Goal: Information Seeking & Learning: Learn about a topic

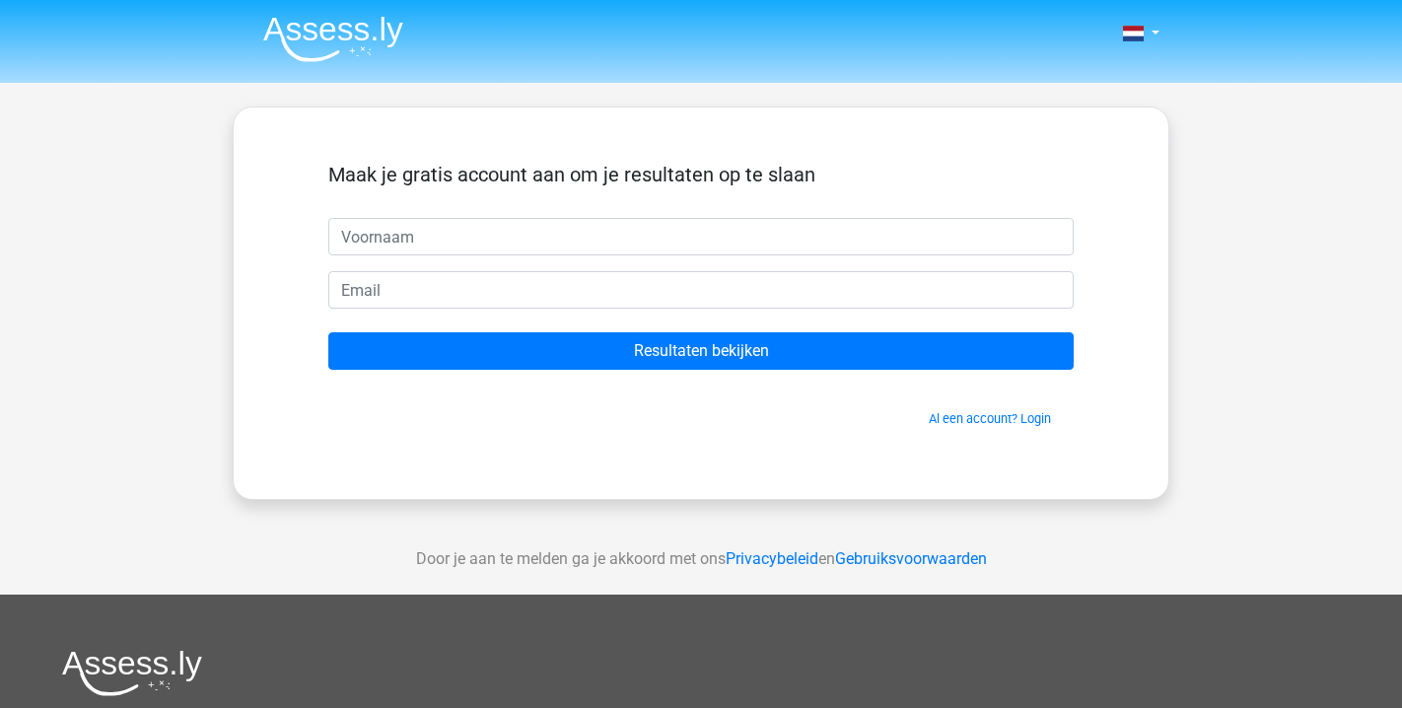
click at [478, 232] on input "text" at bounding box center [700, 236] width 745 height 37
type input "m"
type input "M"
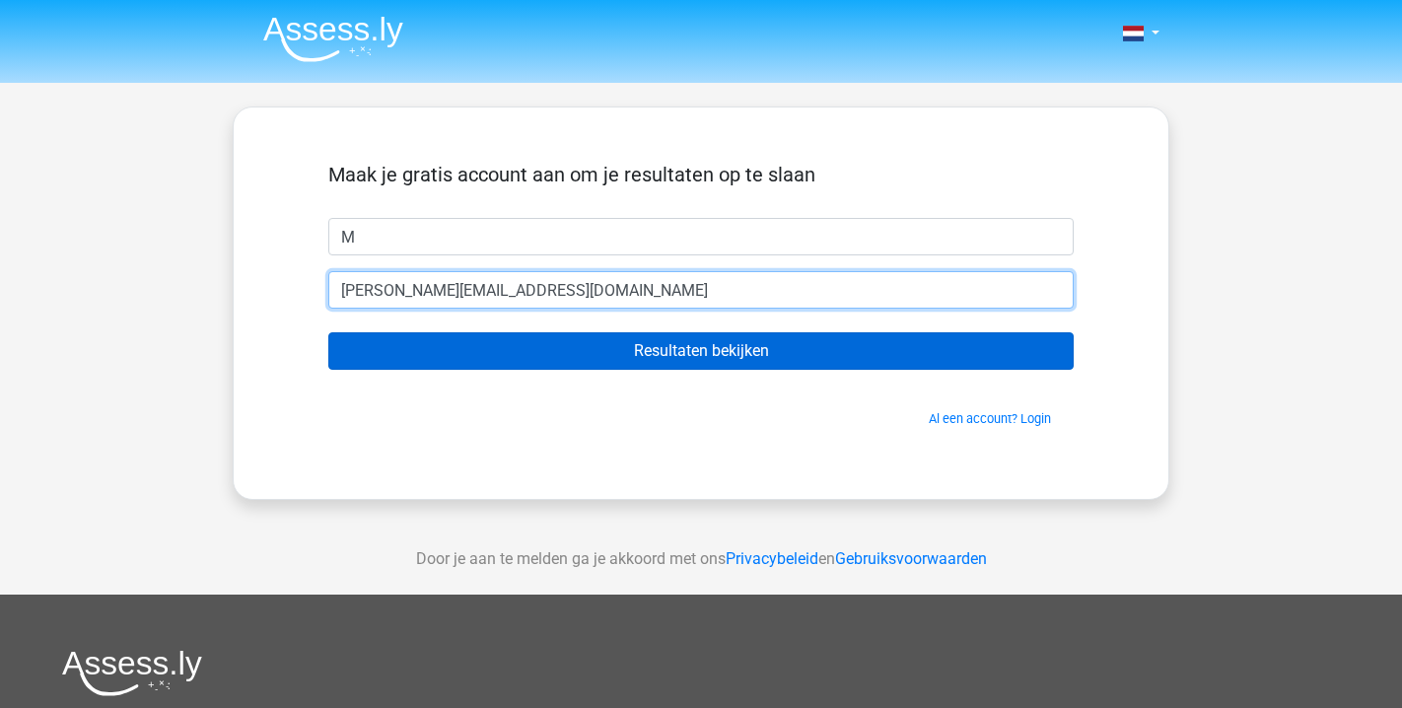
type input "[PERSON_NAME][EMAIL_ADDRESS][DOMAIN_NAME]"
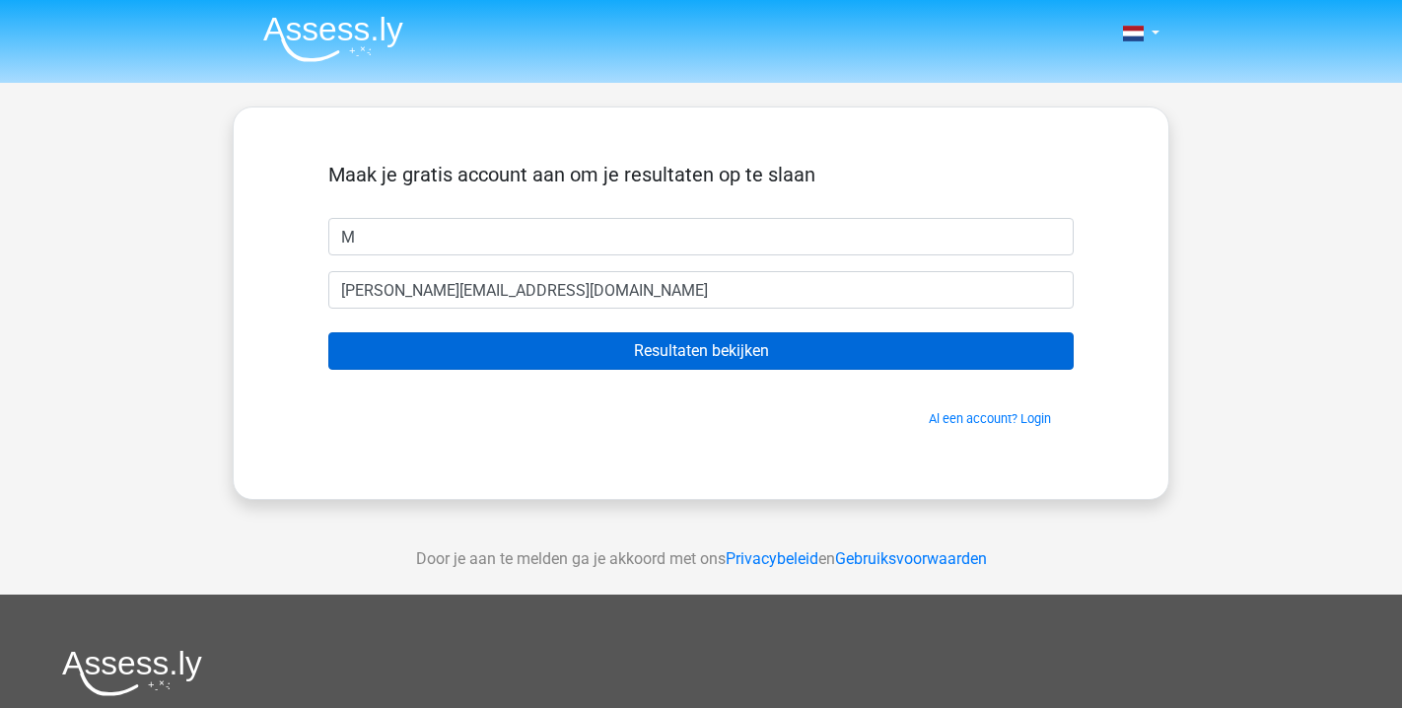
click at [862, 362] on input "Resultaten bekijken" at bounding box center [700, 350] width 745 height 37
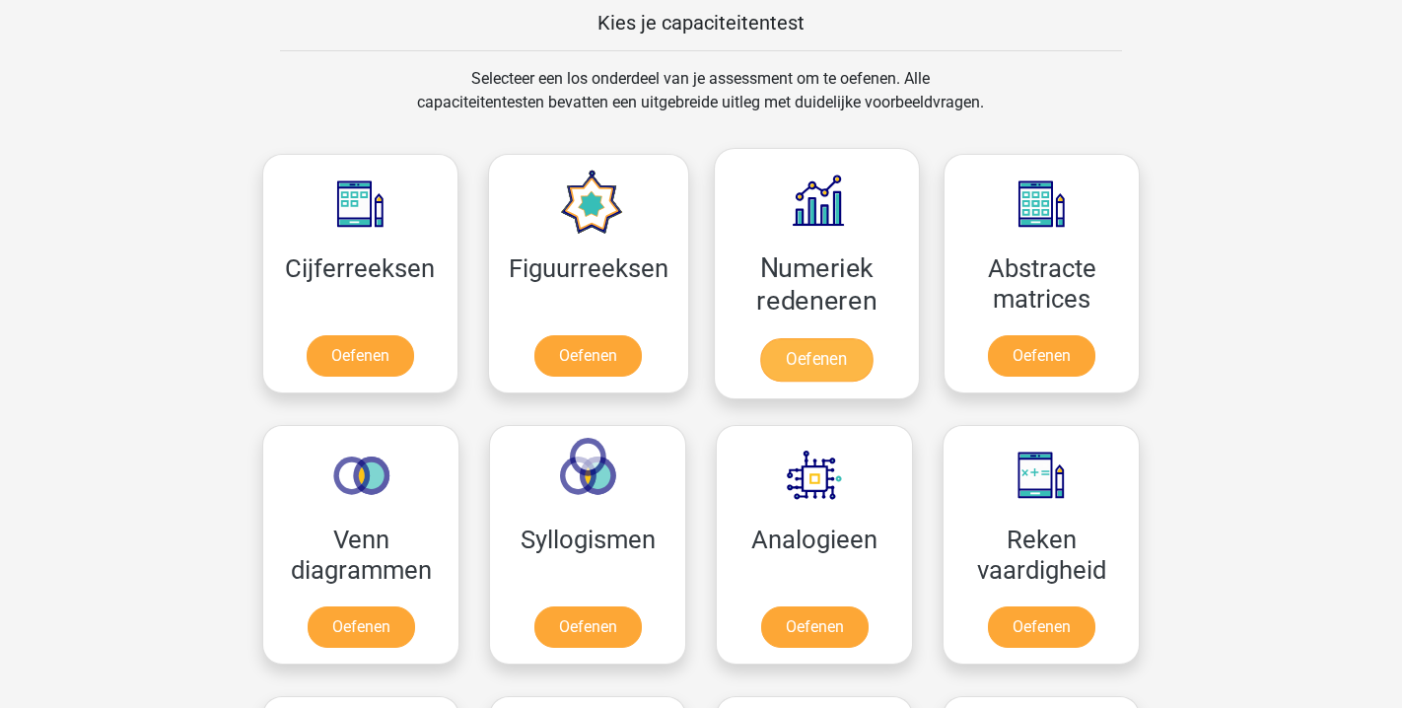
scroll to position [583, 0]
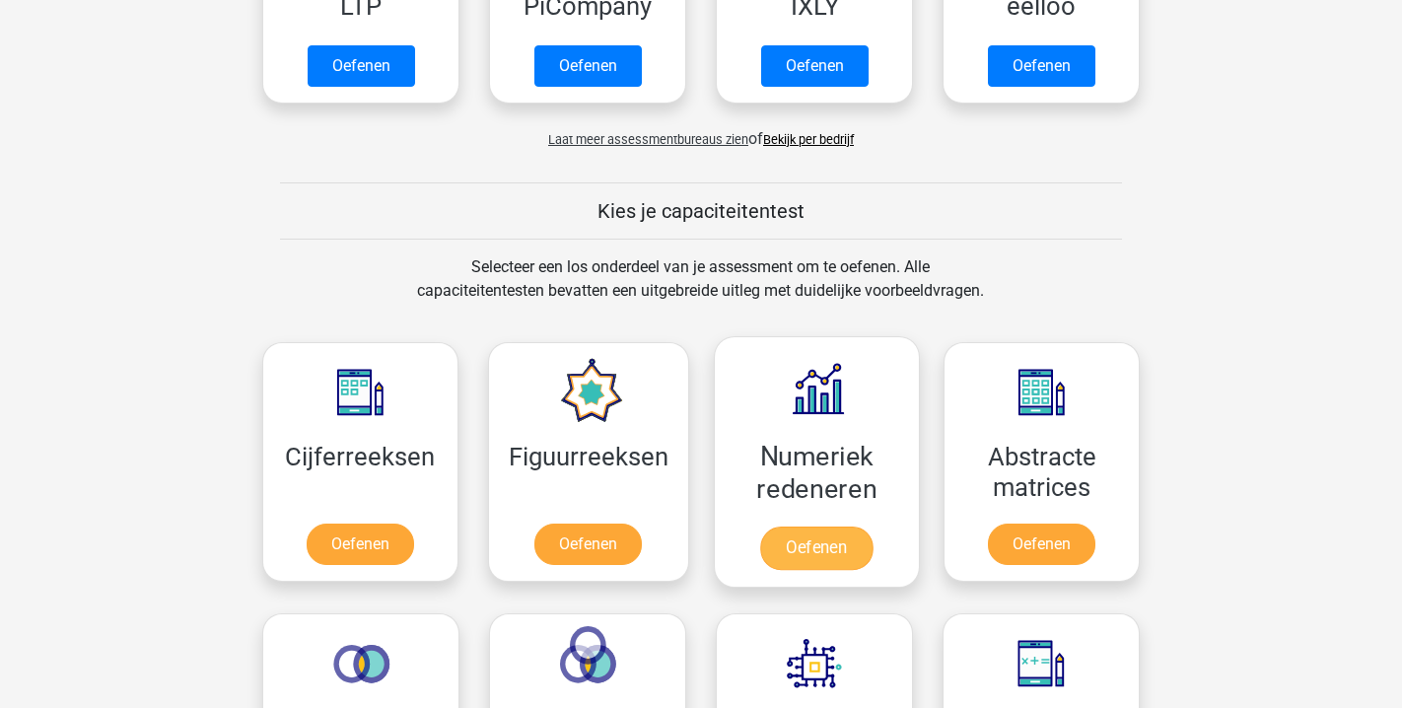
click at [833, 551] on link "Oefenen" at bounding box center [816, 547] width 112 height 43
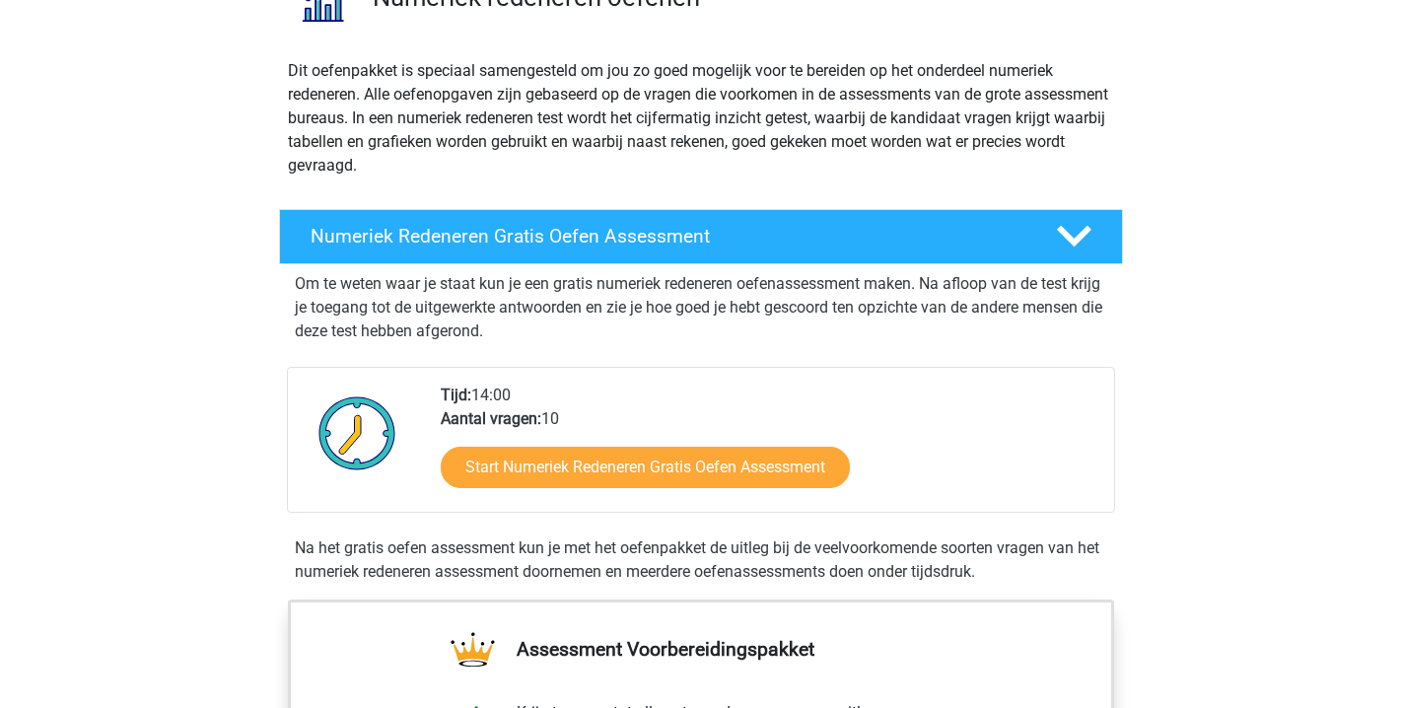
scroll to position [366, 0]
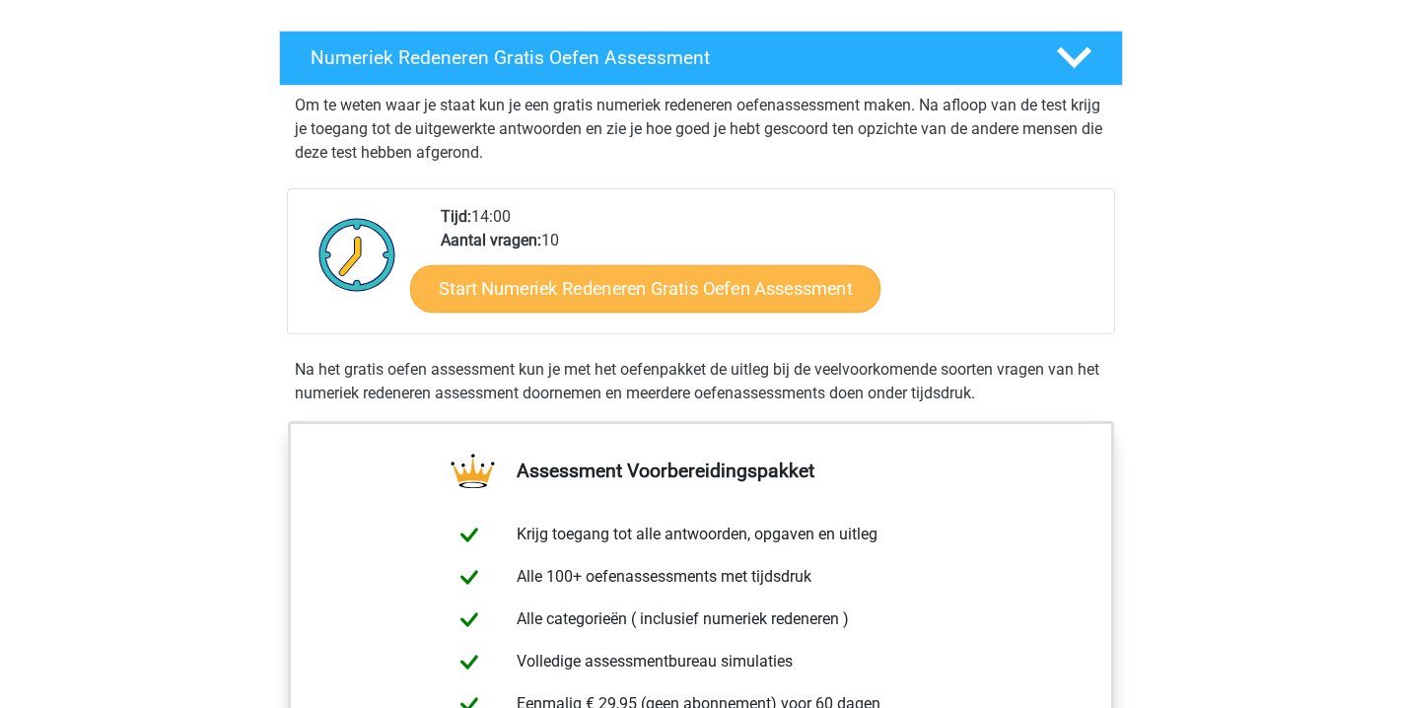
click at [779, 300] on link "Start Numeriek Redeneren Gratis Oefen Assessment" at bounding box center [645, 287] width 470 height 47
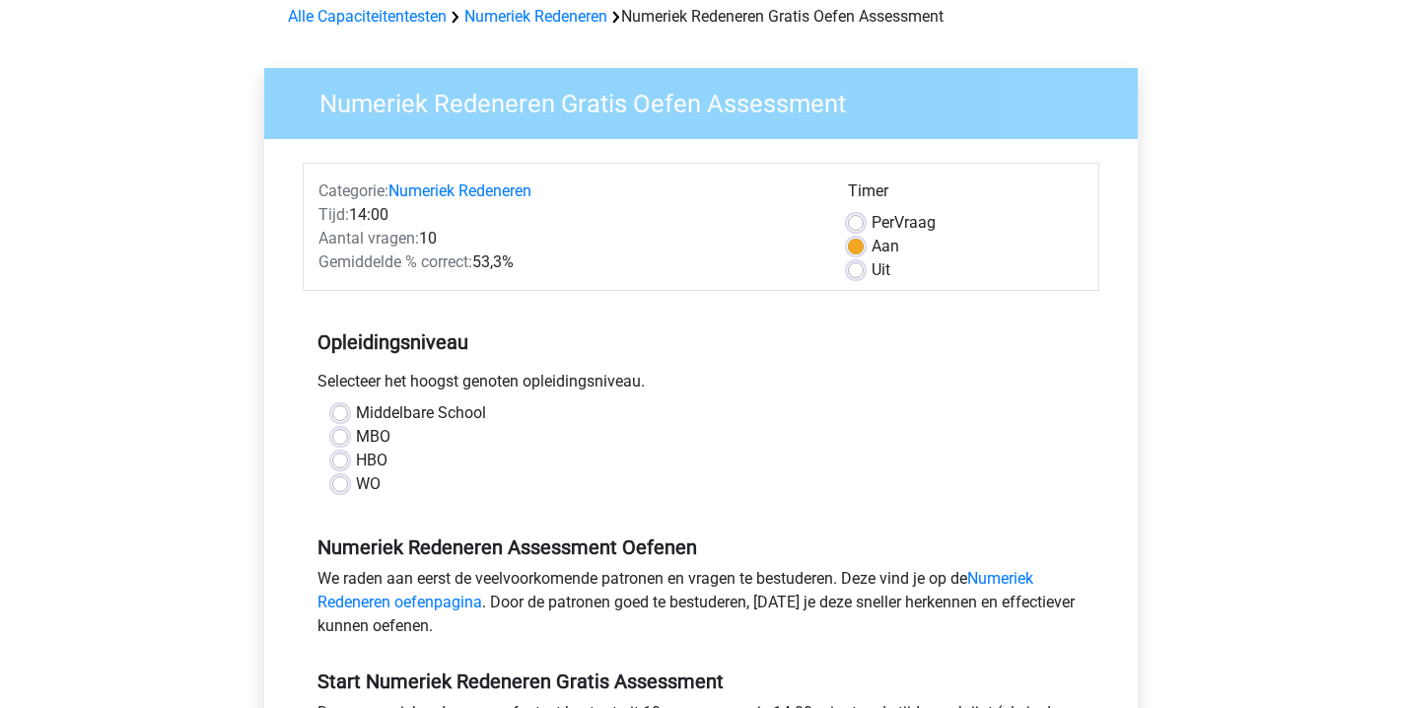
scroll to position [120, 0]
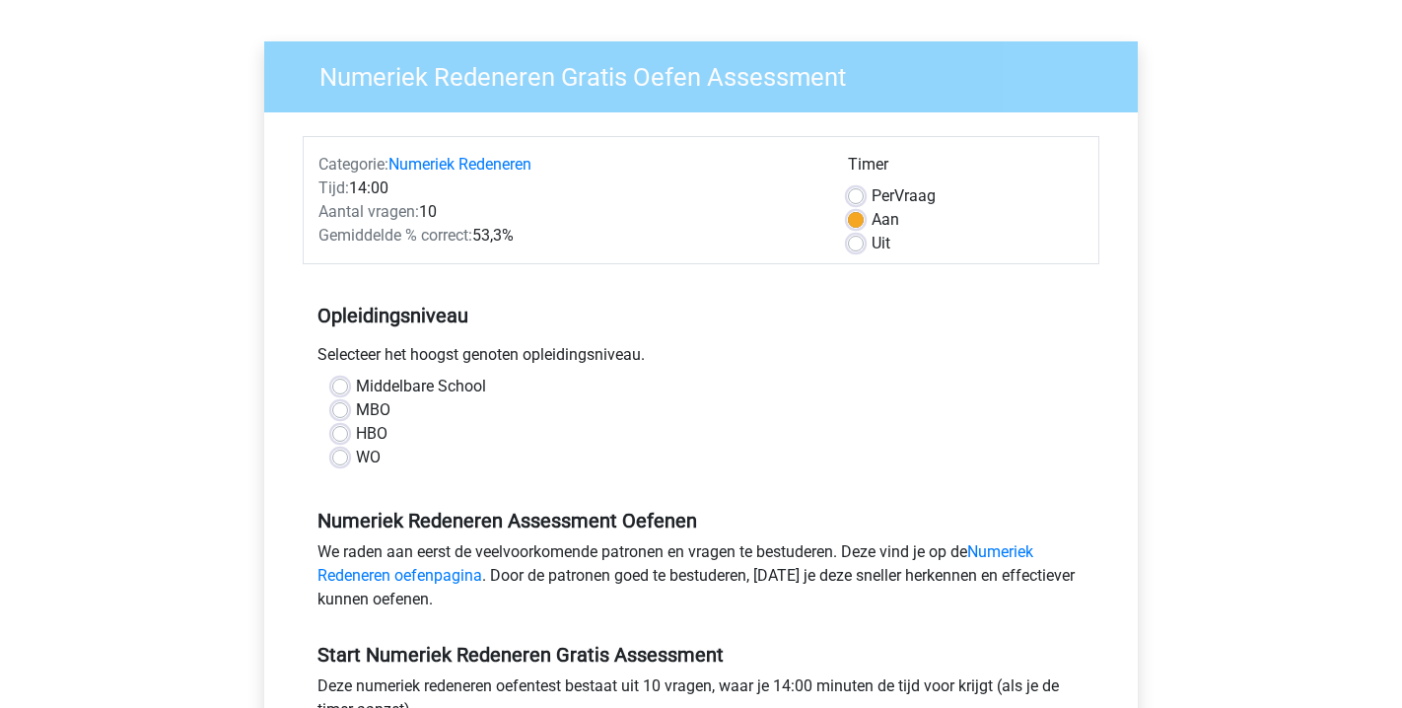
click at [369, 438] on label "HBO" at bounding box center [372, 434] width 32 height 24
click at [348, 438] on input "HBO" at bounding box center [340, 432] width 16 height 20
radio input "true"
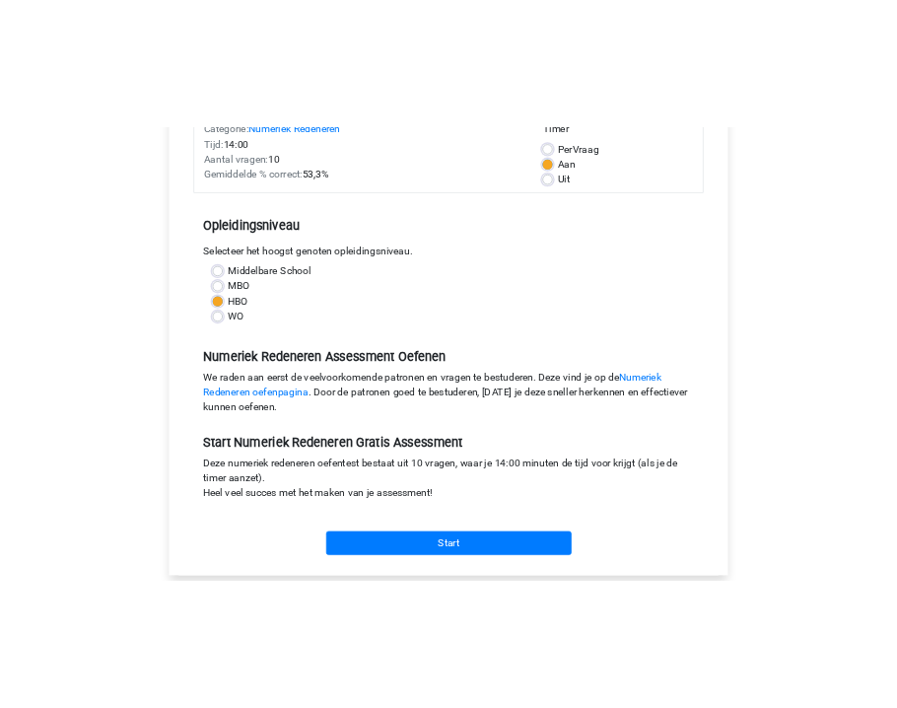
scroll to position [435, 0]
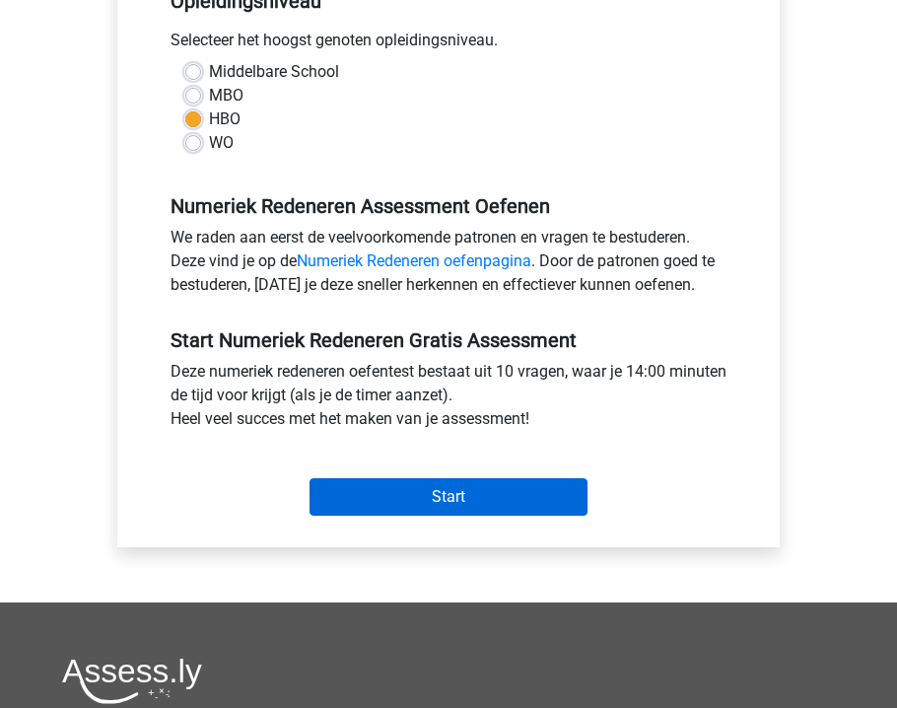
click at [447, 506] on input "Start" at bounding box center [449, 496] width 278 height 37
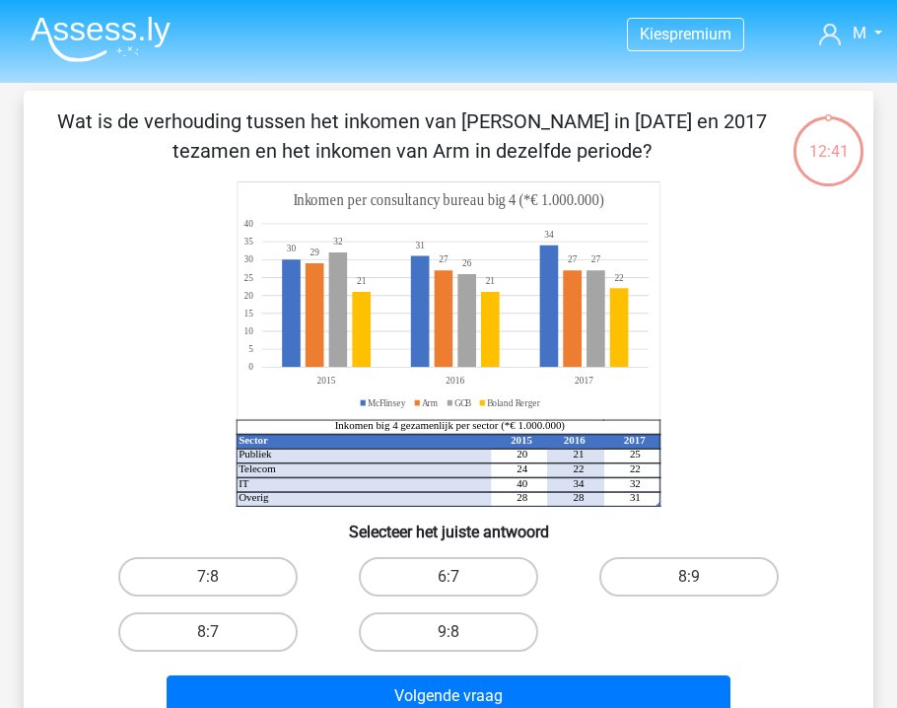
click at [217, 633] on input "8:7" at bounding box center [214, 638] width 13 height 13
radio input "true"
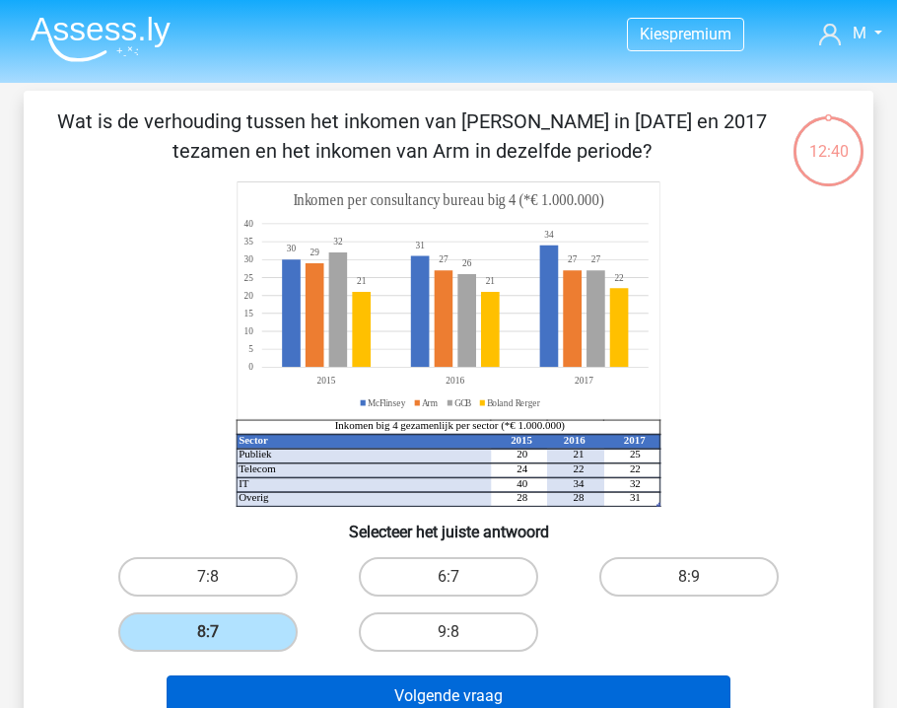
click at [467, 696] on button "Volgende vraag" at bounding box center [449, 695] width 565 height 41
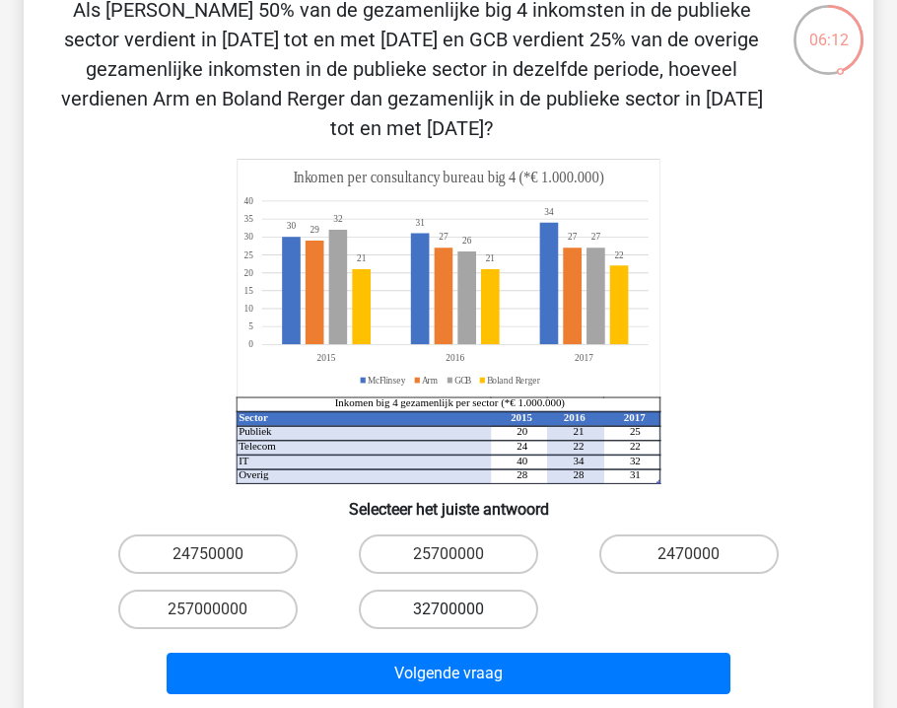
scroll to position [149, 0]
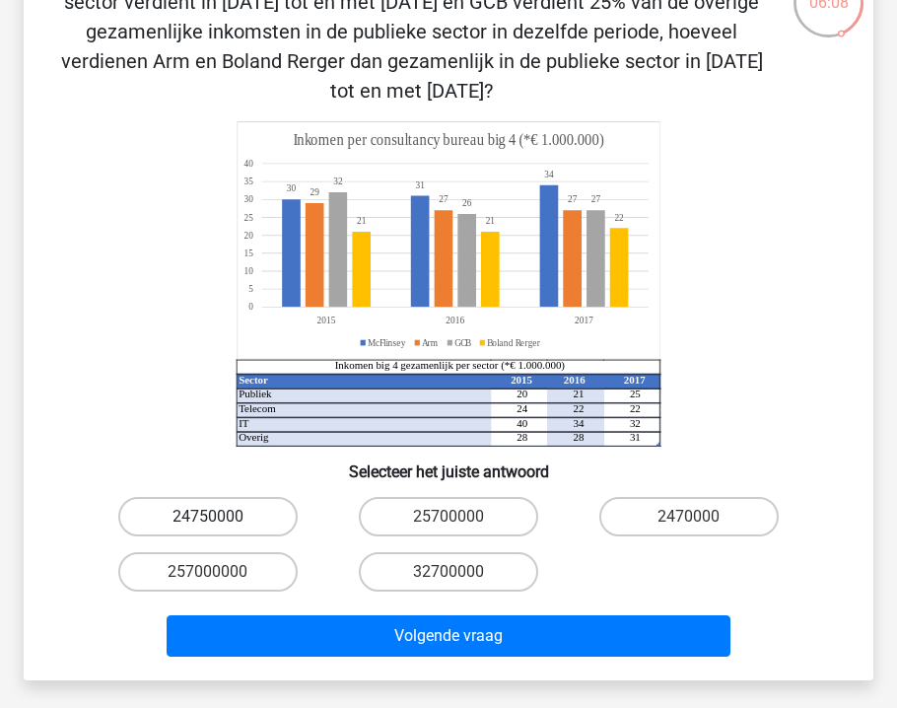
click at [251, 526] on label "24750000" at bounding box center [207, 516] width 179 height 39
click at [221, 526] on input "24750000" at bounding box center [214, 523] width 13 height 13
radio input "true"
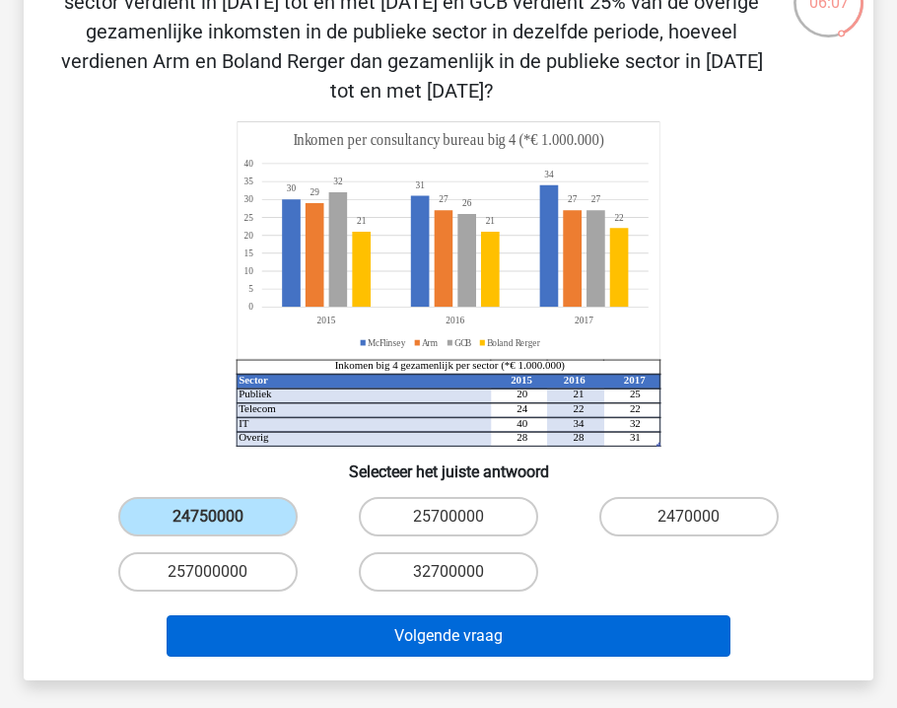
click at [503, 631] on button "Volgende vraag" at bounding box center [449, 635] width 565 height 41
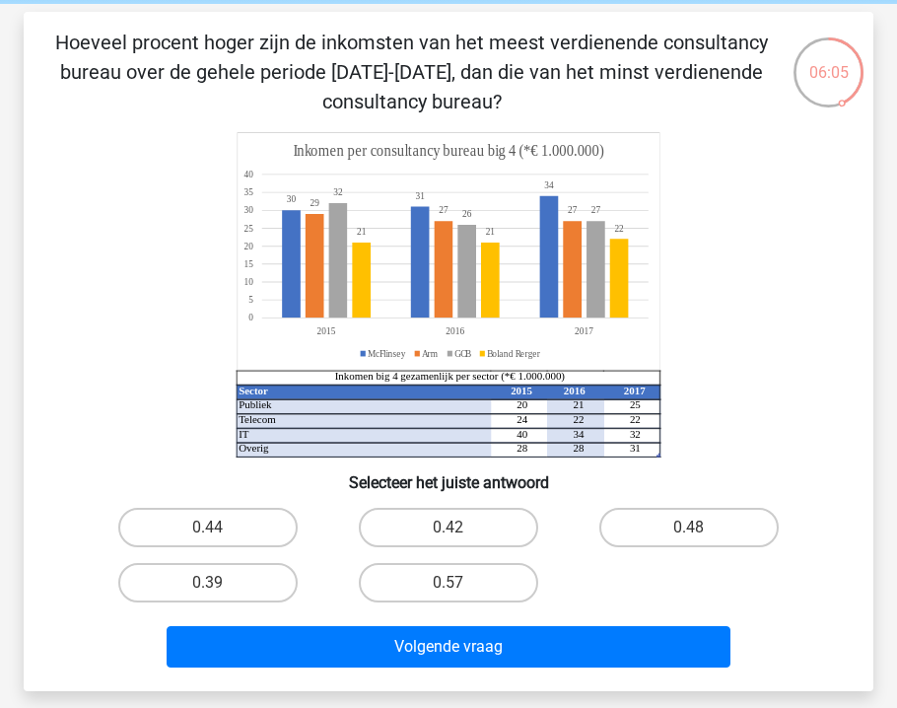
scroll to position [44, 0]
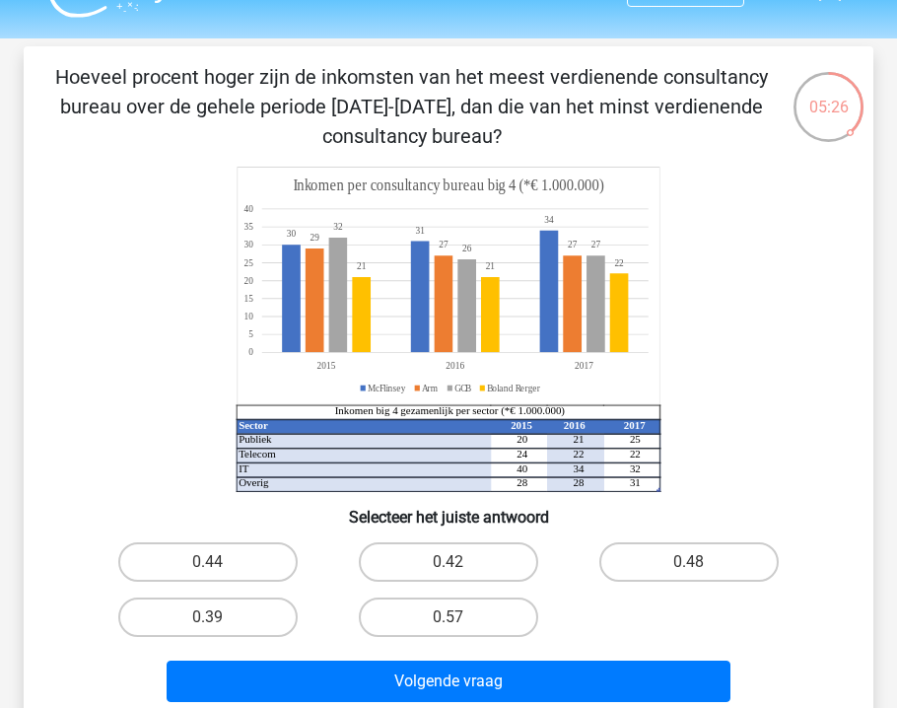
click at [699, 565] on input "0.48" at bounding box center [695, 568] width 13 height 13
radio input "true"
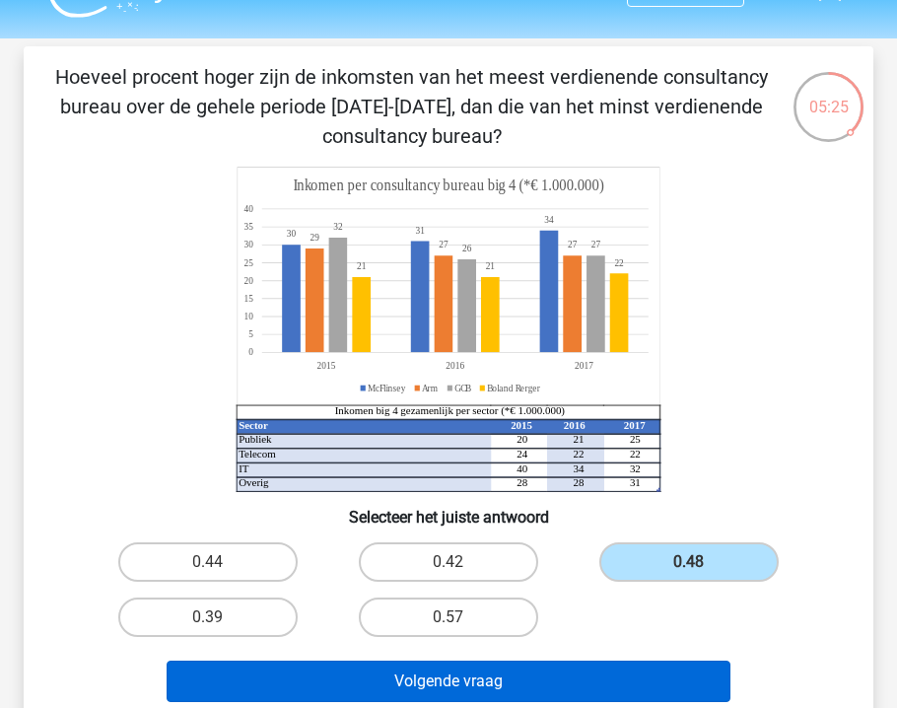
click at [578, 676] on button "Volgende vraag" at bounding box center [449, 681] width 565 height 41
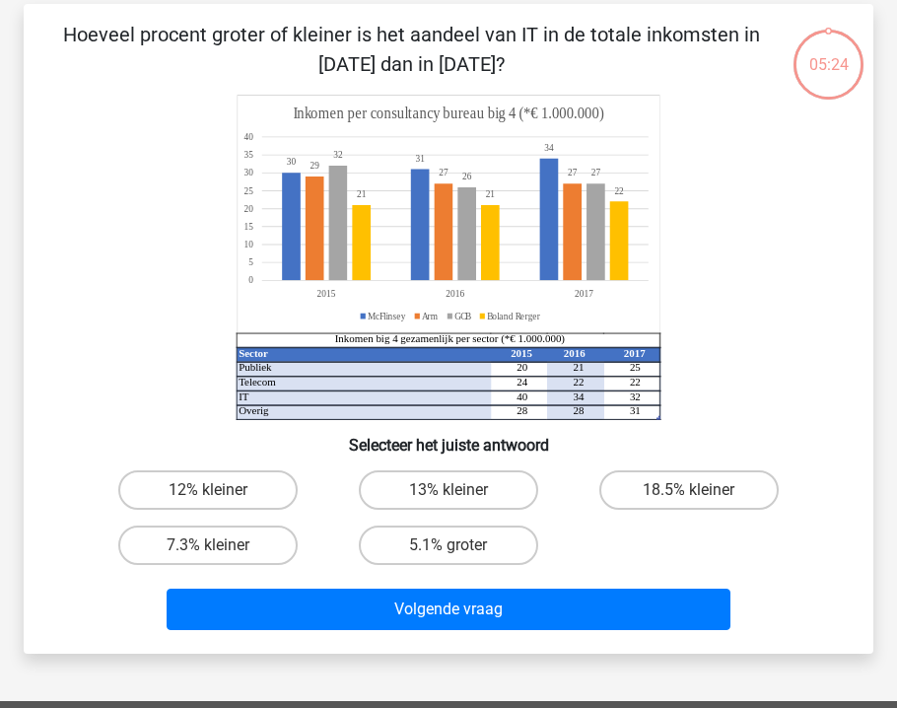
scroll to position [73, 0]
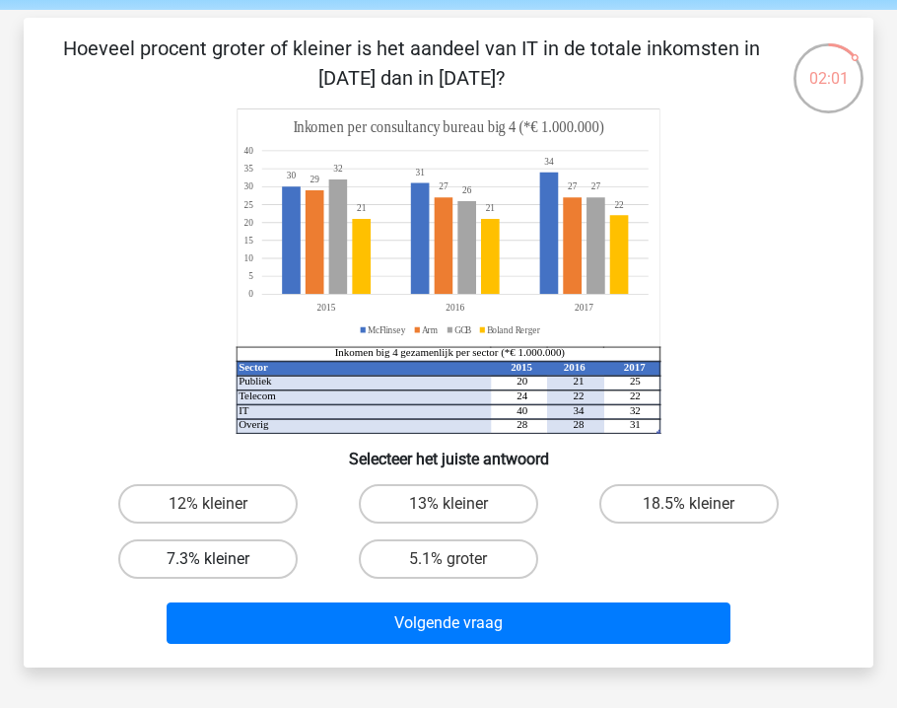
click at [220, 563] on label "7.3% kleiner" at bounding box center [207, 558] width 179 height 39
click at [220, 563] on input "7.3% kleiner" at bounding box center [214, 565] width 13 height 13
radio input "true"
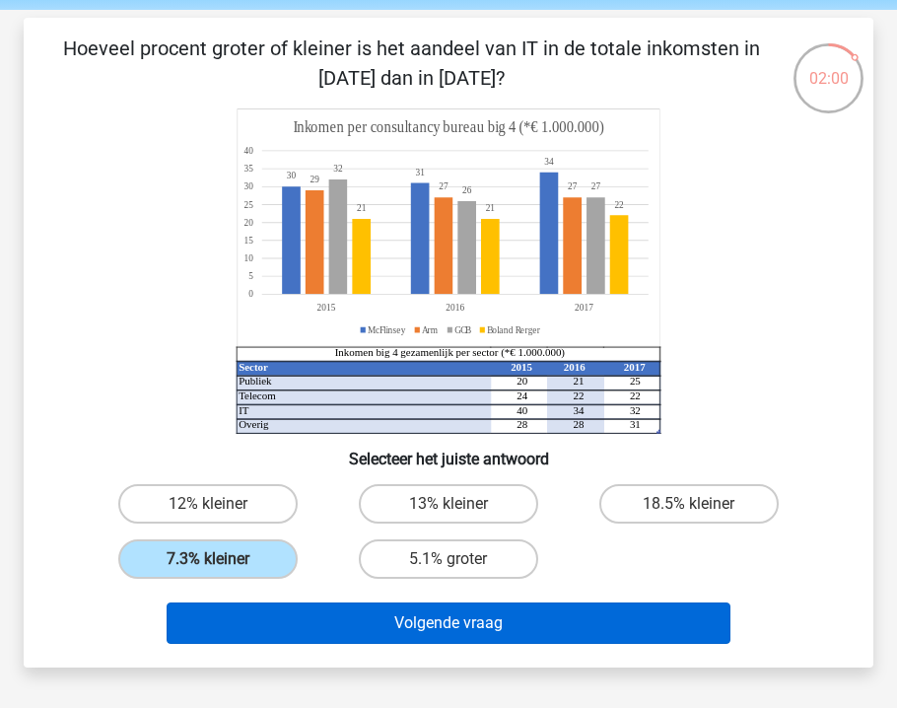
click at [417, 621] on button "Volgende vraag" at bounding box center [449, 622] width 565 height 41
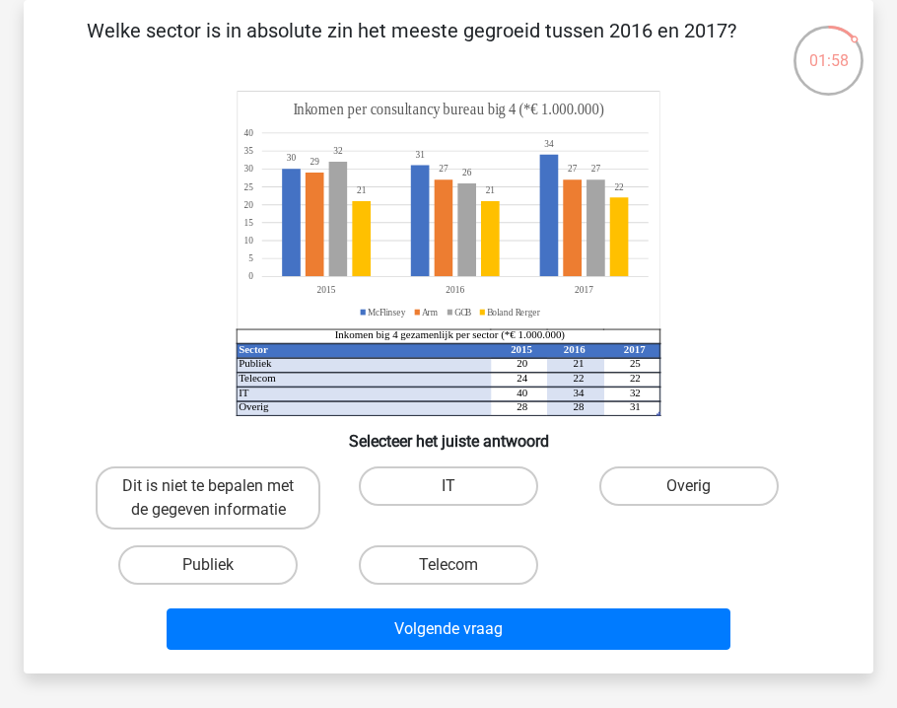
scroll to position [87, 0]
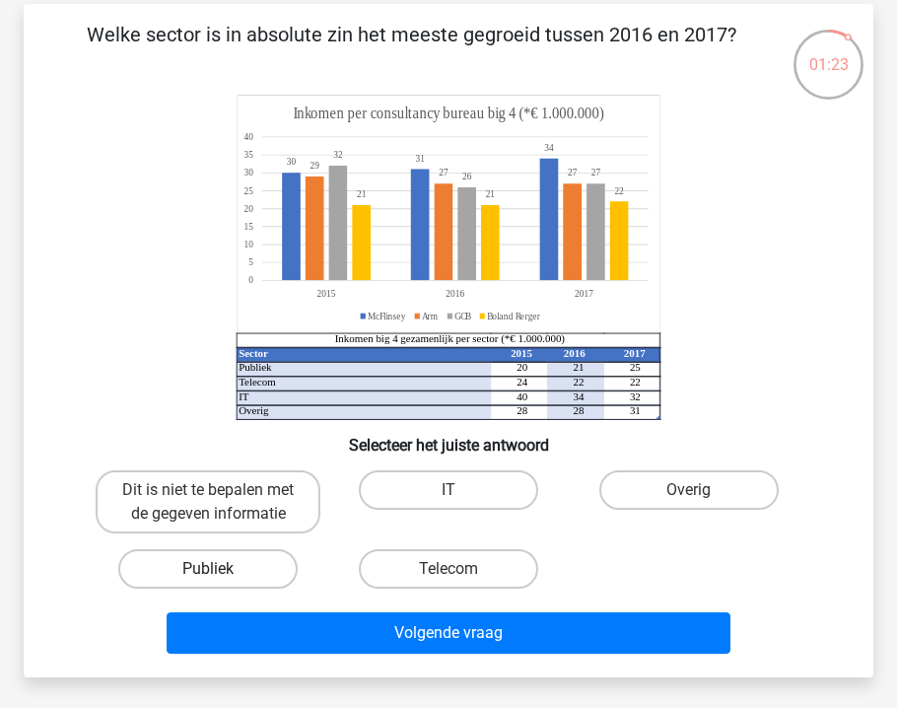
click at [245, 572] on label "Publiek" at bounding box center [207, 568] width 179 height 39
click at [221, 572] on input "Publiek" at bounding box center [214, 575] width 13 height 13
radio input "true"
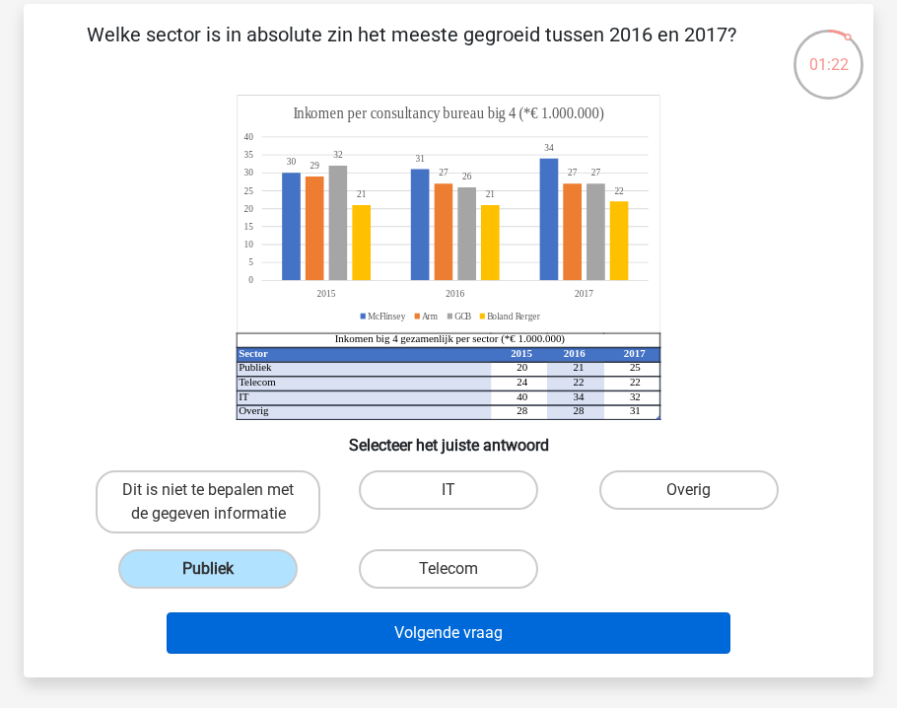
click at [484, 631] on button "Volgende vraag" at bounding box center [449, 632] width 565 height 41
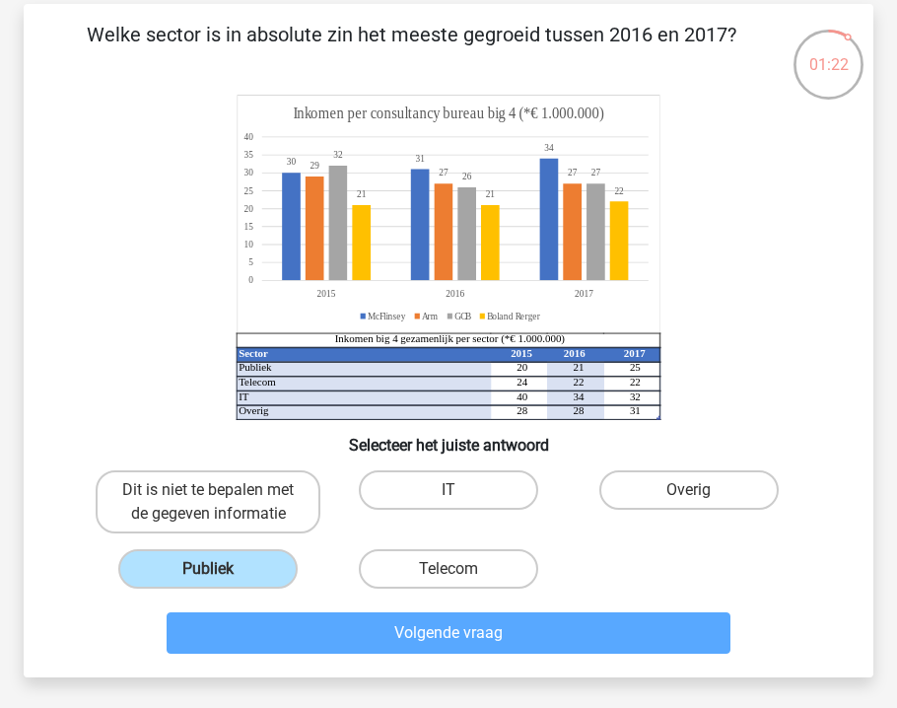
scroll to position [91, 0]
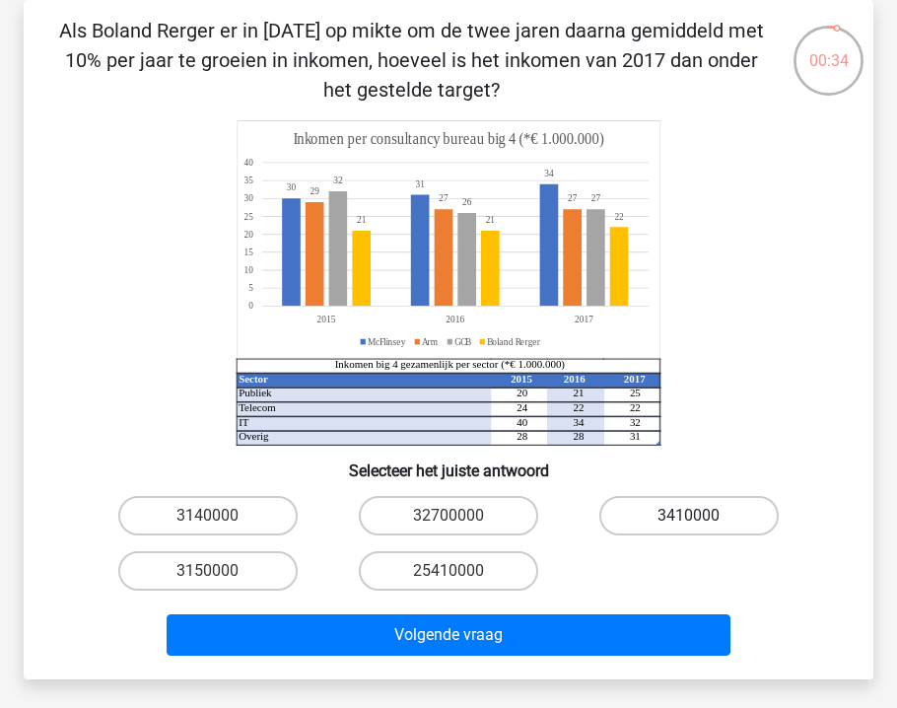
click at [679, 519] on label "3410000" at bounding box center [688, 515] width 179 height 39
click at [689, 519] on input "3410000" at bounding box center [695, 522] width 13 height 13
radio input "true"
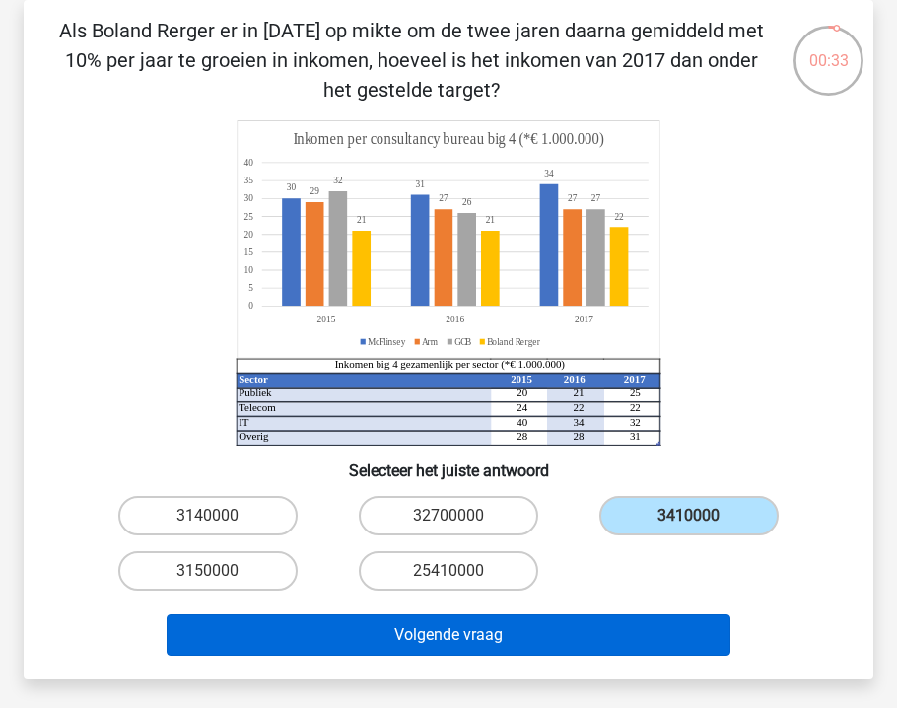
click at [557, 635] on button "Volgende vraag" at bounding box center [449, 634] width 565 height 41
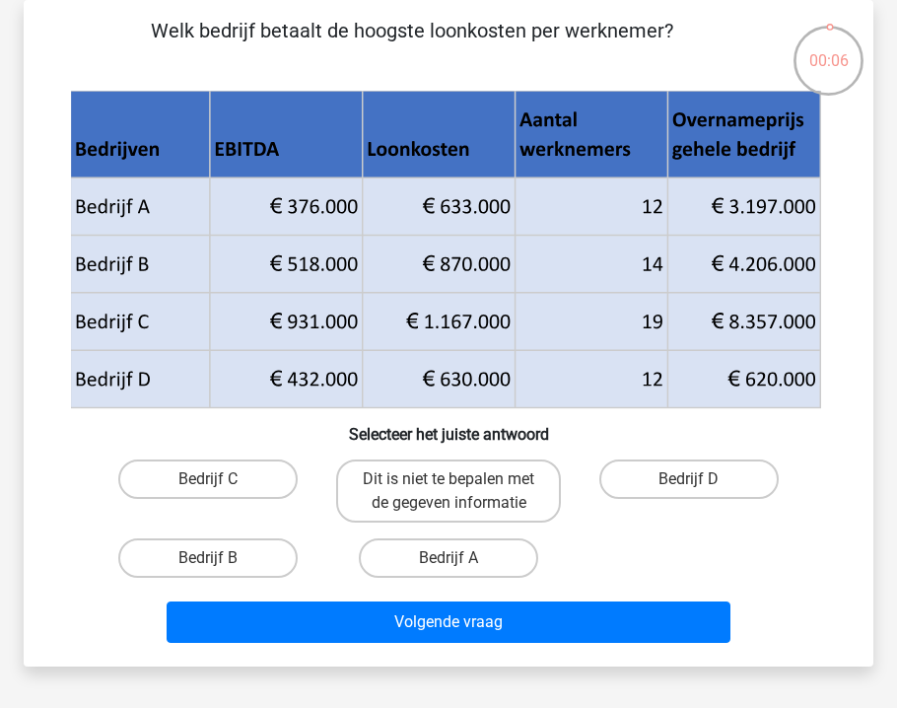
click at [218, 563] on input "Bedrijf B" at bounding box center [214, 564] width 13 height 13
radio input "true"
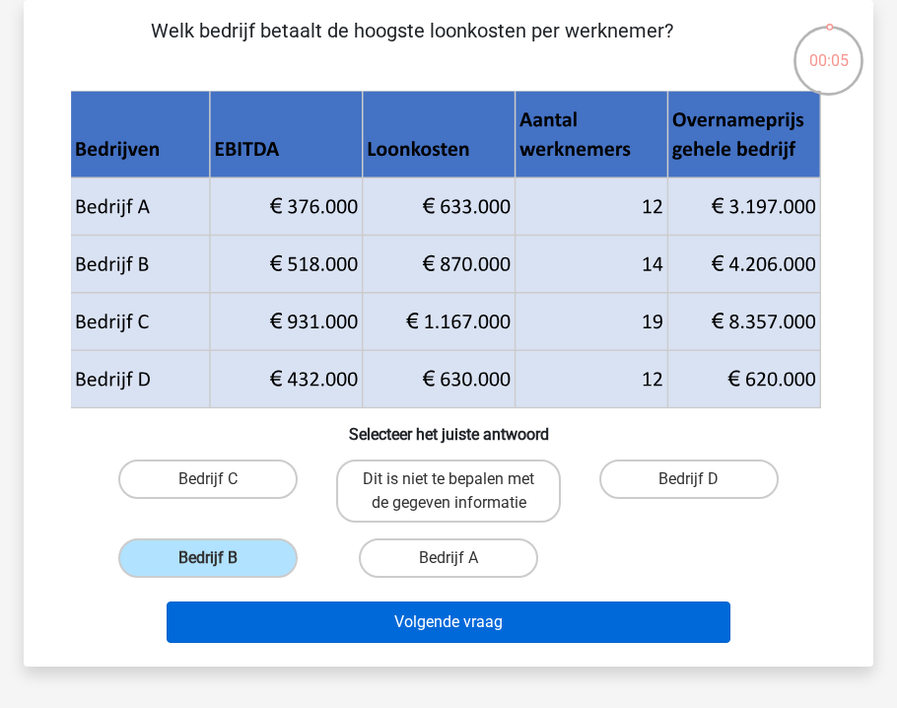
click at [478, 628] on button "Volgende vraag" at bounding box center [449, 621] width 565 height 41
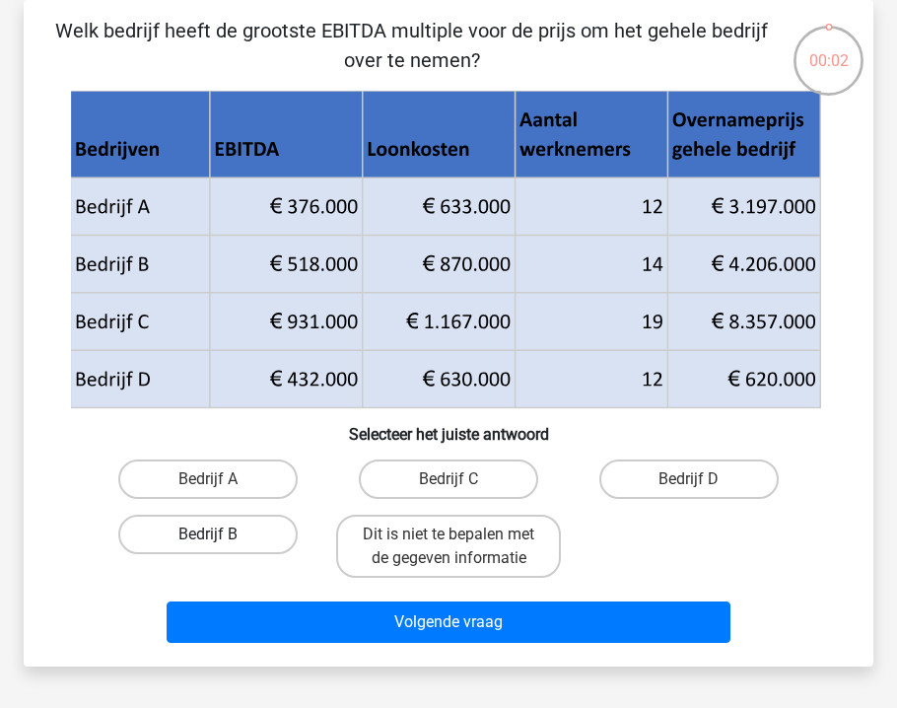
click at [224, 528] on label "Bedrijf B" at bounding box center [207, 534] width 179 height 39
click at [221, 534] on input "Bedrijf B" at bounding box center [214, 540] width 13 height 13
radio input "true"
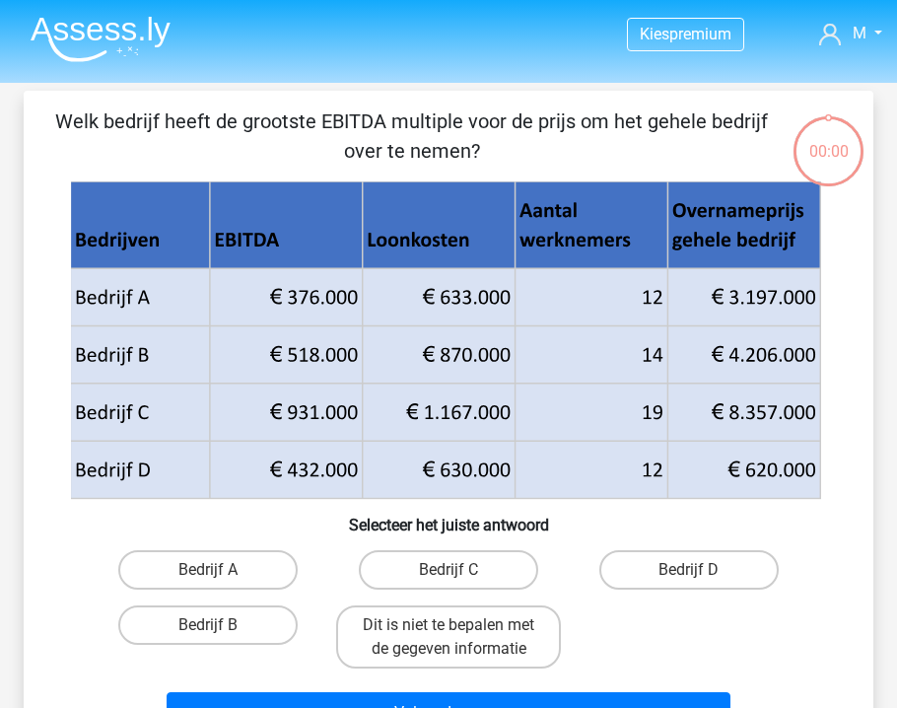
scroll to position [91, 0]
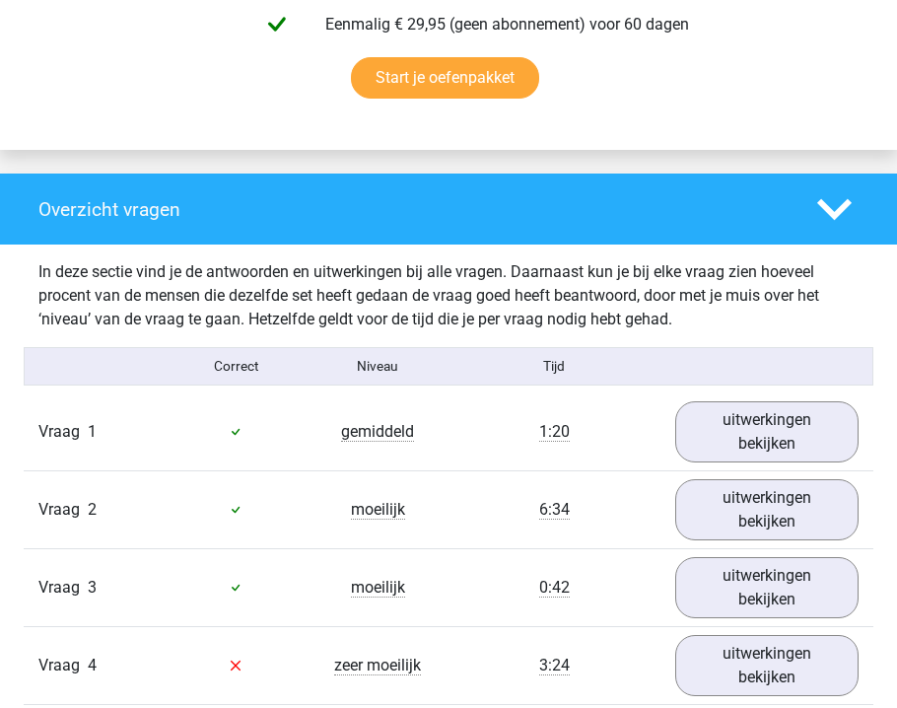
scroll to position [1525, 0]
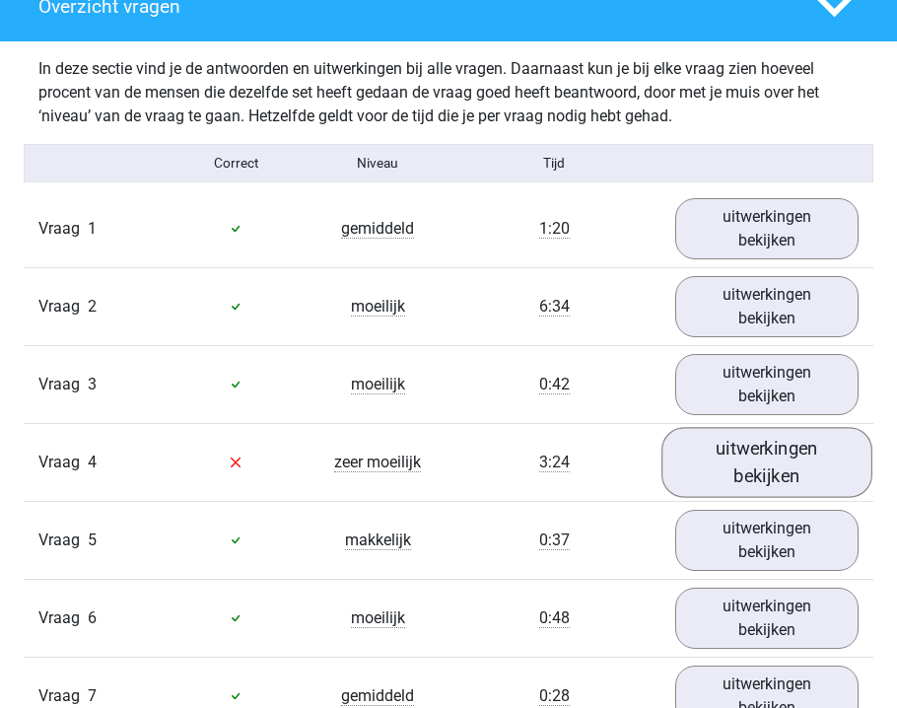
click at [804, 478] on link "uitwerkingen bekijken" at bounding box center [768, 462] width 210 height 70
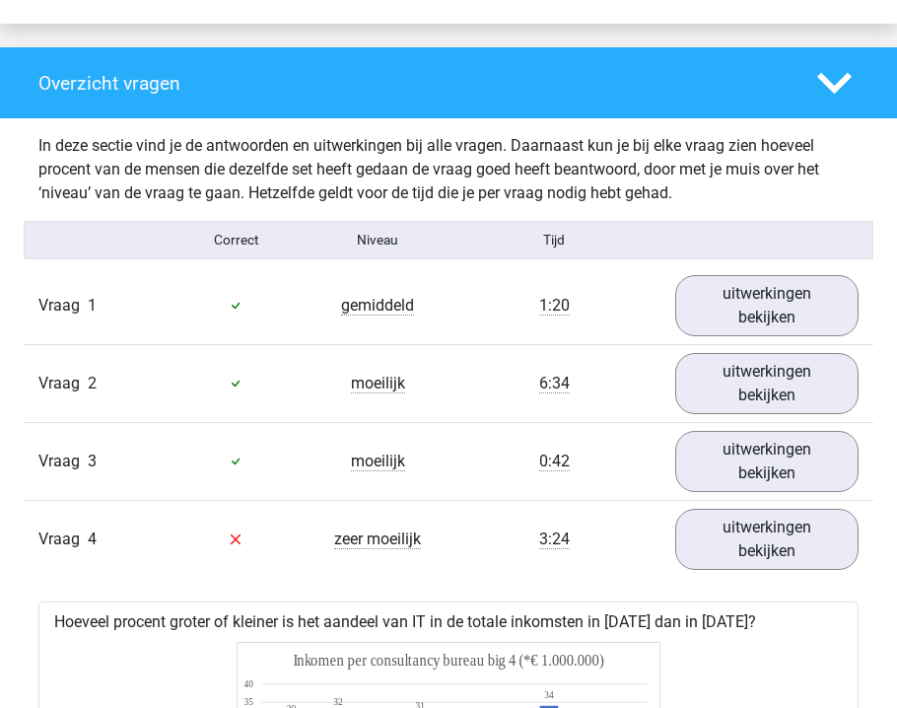
scroll to position [1621, 0]
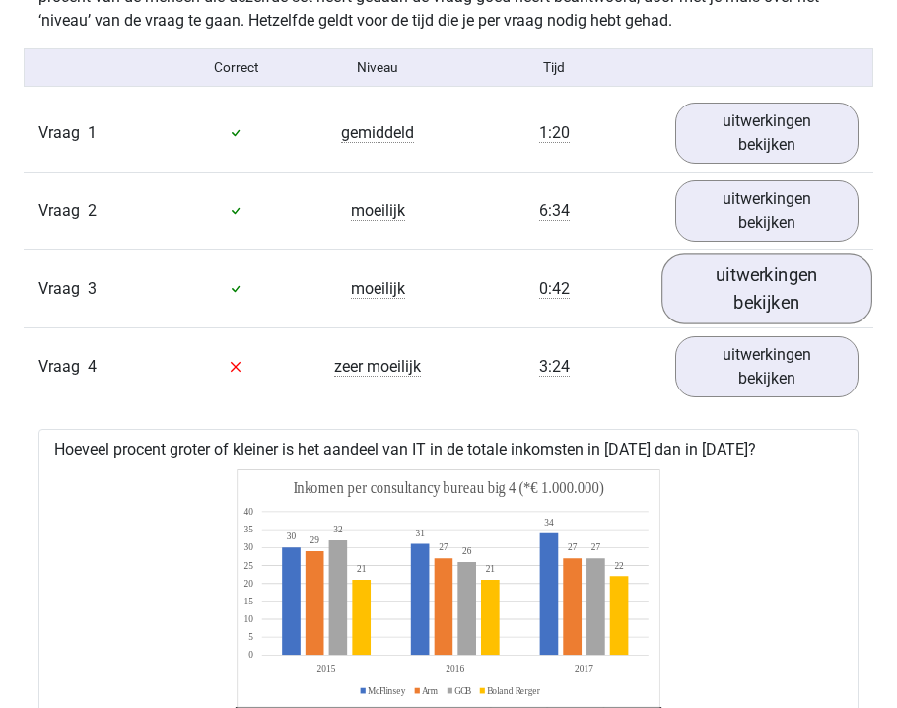
click at [762, 284] on link "uitwerkingen bekijken" at bounding box center [768, 288] width 210 height 70
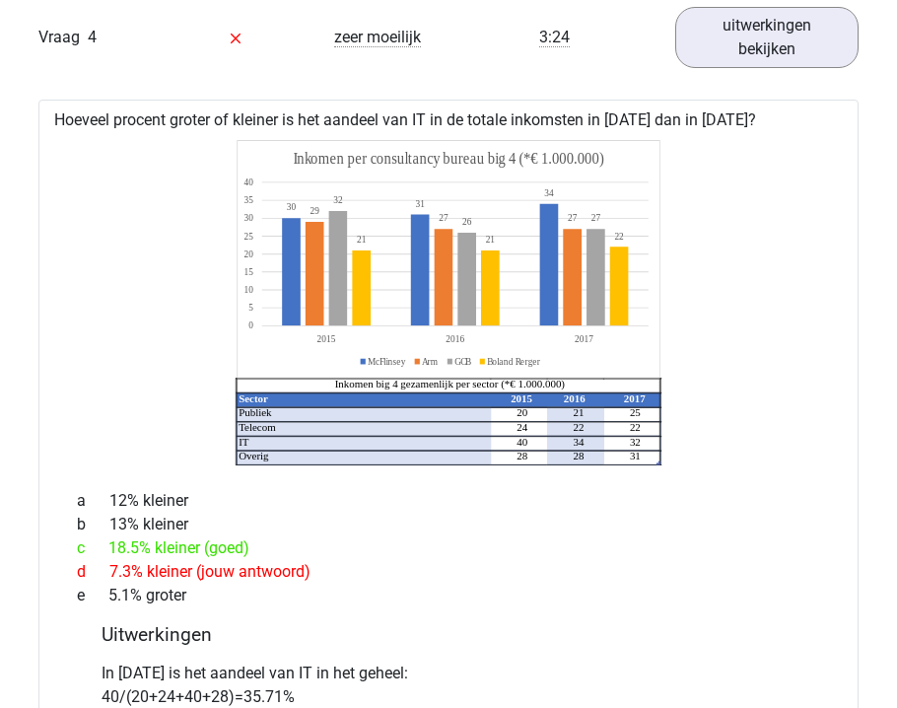
scroll to position [3311, 0]
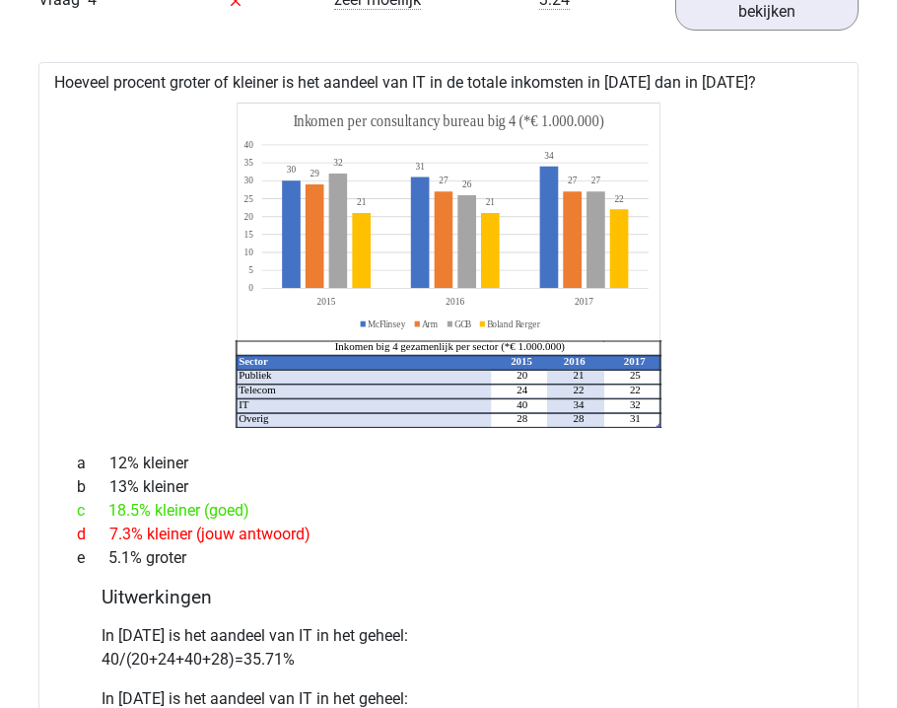
drag, startPoint x: 530, startPoint y: 408, endPoint x: 511, endPoint y: 408, distance: 19.7
click at [511, 408] on icon "Sector 2015 2016 2017 Publiek 20 21 25 Telecom 24 22 22 IT 40 34 32 Overig 28 2…" at bounding box center [448, 265] width 757 height 325
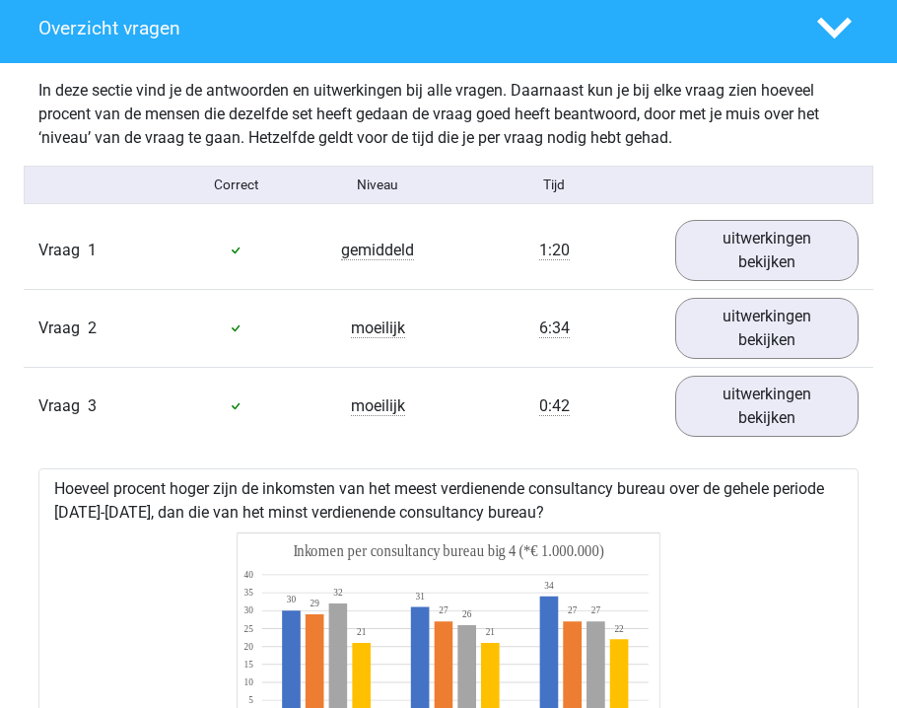
scroll to position [1500, 0]
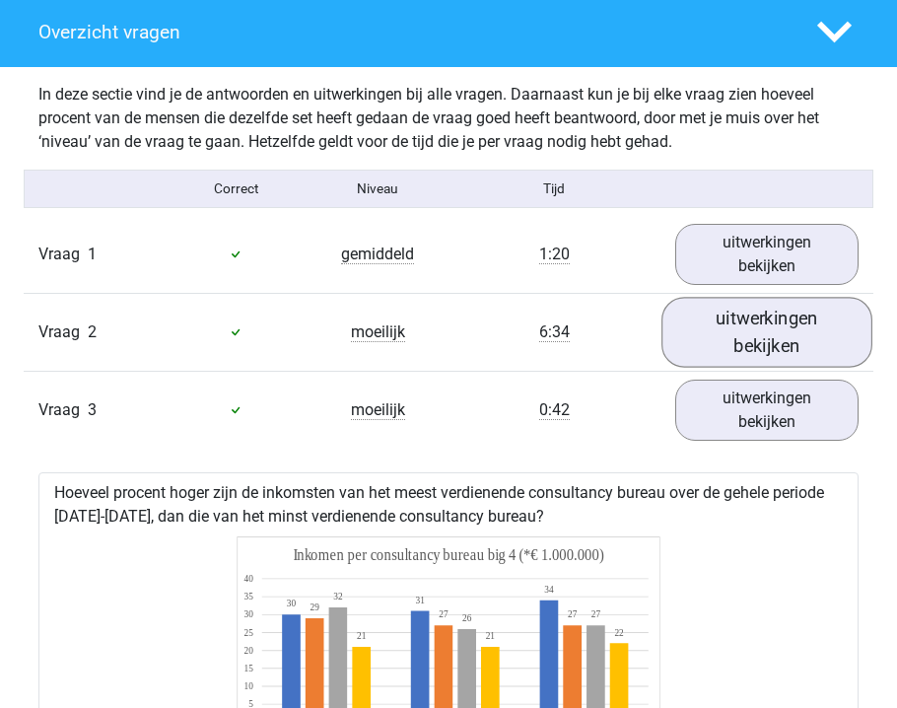
click at [807, 332] on link "uitwerkingen bekijken" at bounding box center [768, 332] width 210 height 70
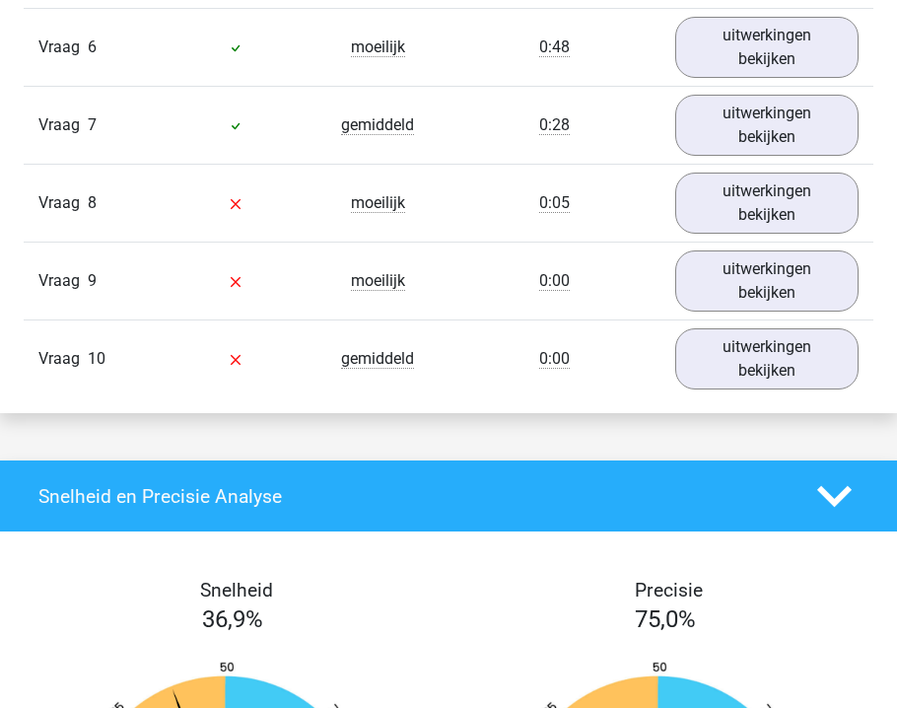
scroll to position [5046, 0]
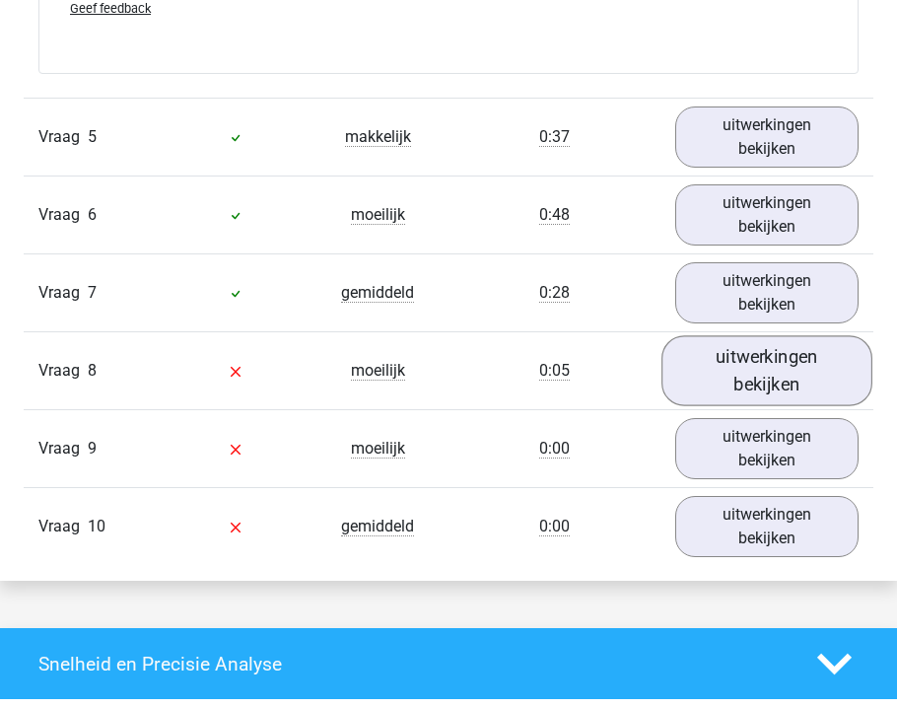
click at [758, 377] on link "uitwerkingen bekijken" at bounding box center [768, 371] width 210 height 70
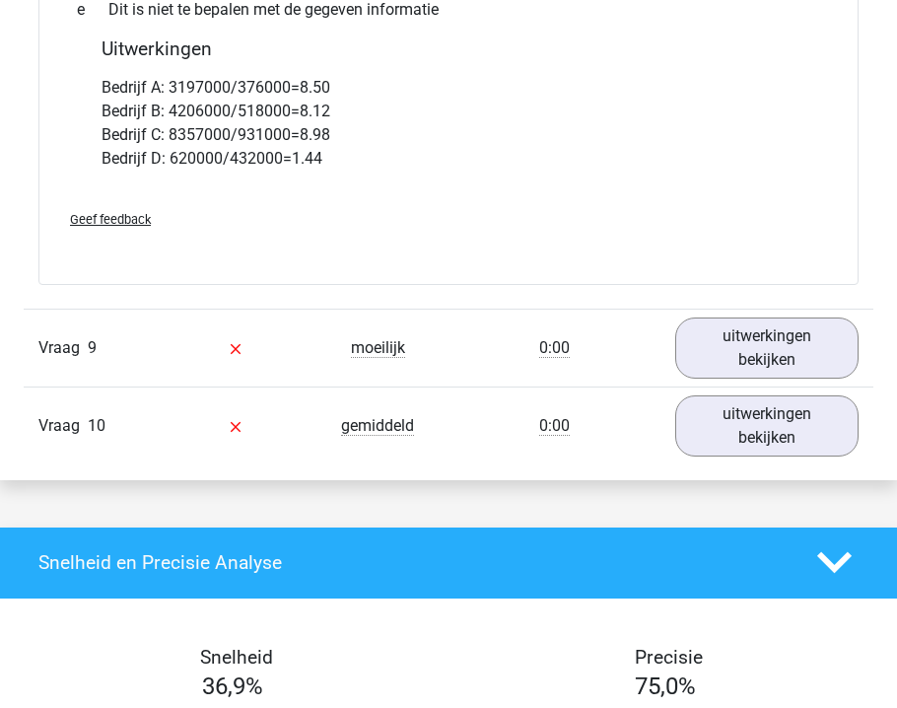
scroll to position [5963, 0]
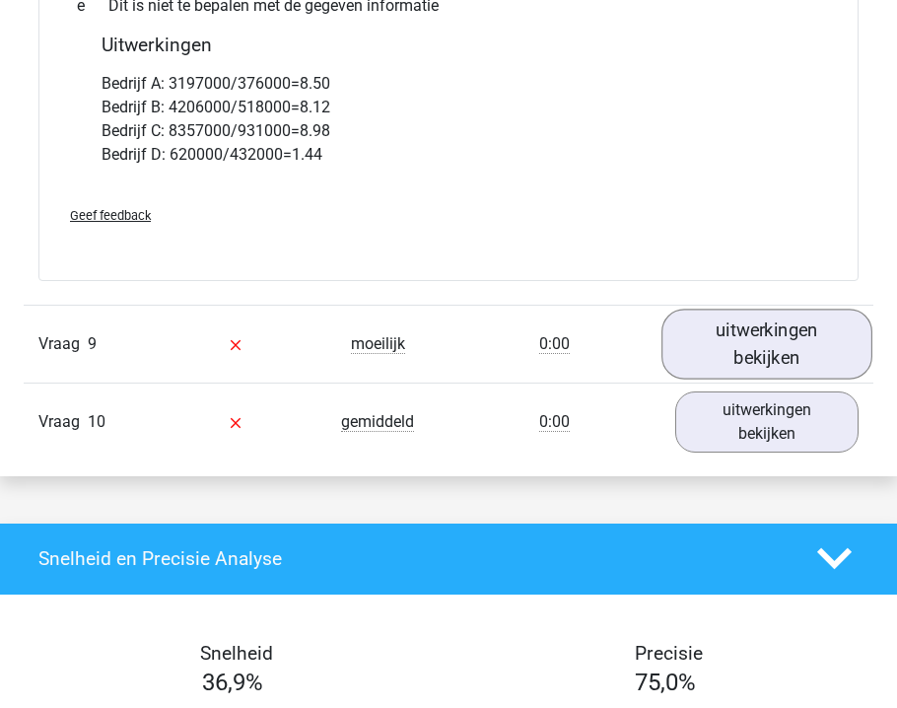
click at [768, 348] on link "uitwerkingen bekijken" at bounding box center [768, 344] width 210 height 70
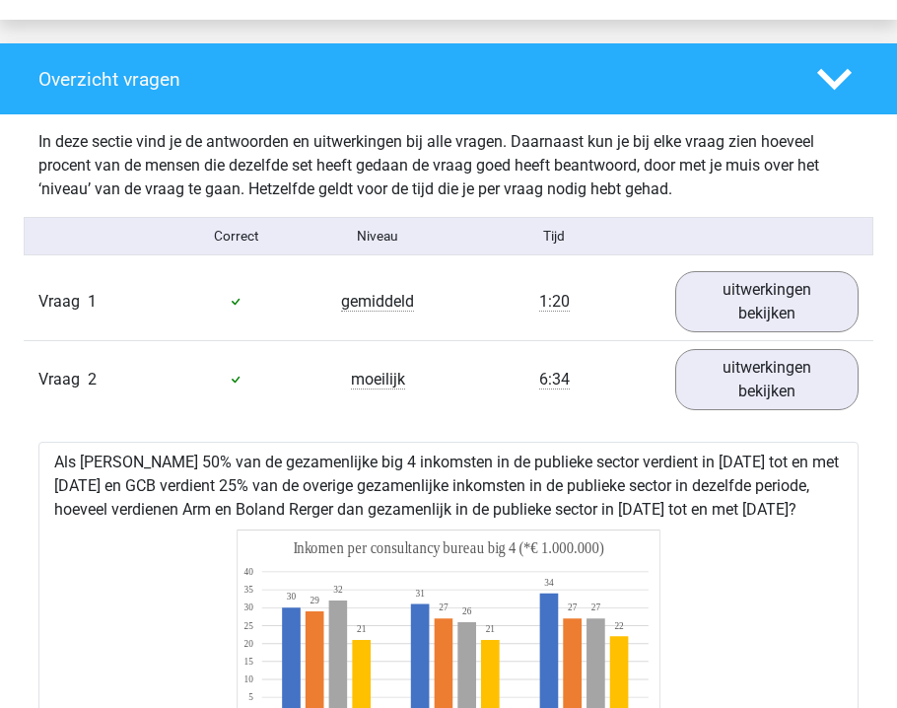
scroll to position [1485, 0]
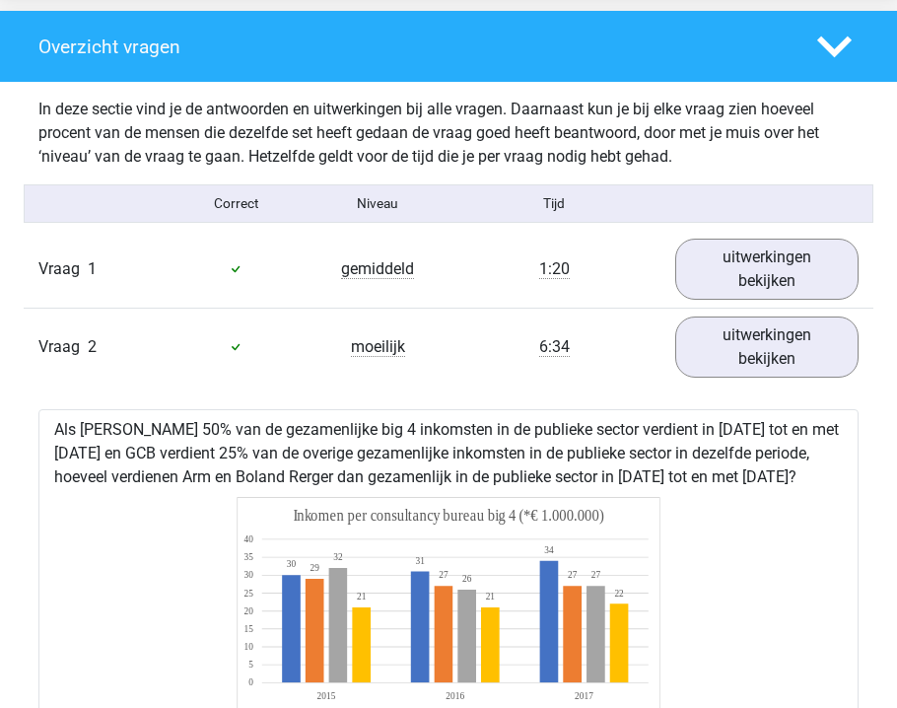
click at [72, 345] on span "Vraag" at bounding box center [62, 347] width 49 height 24
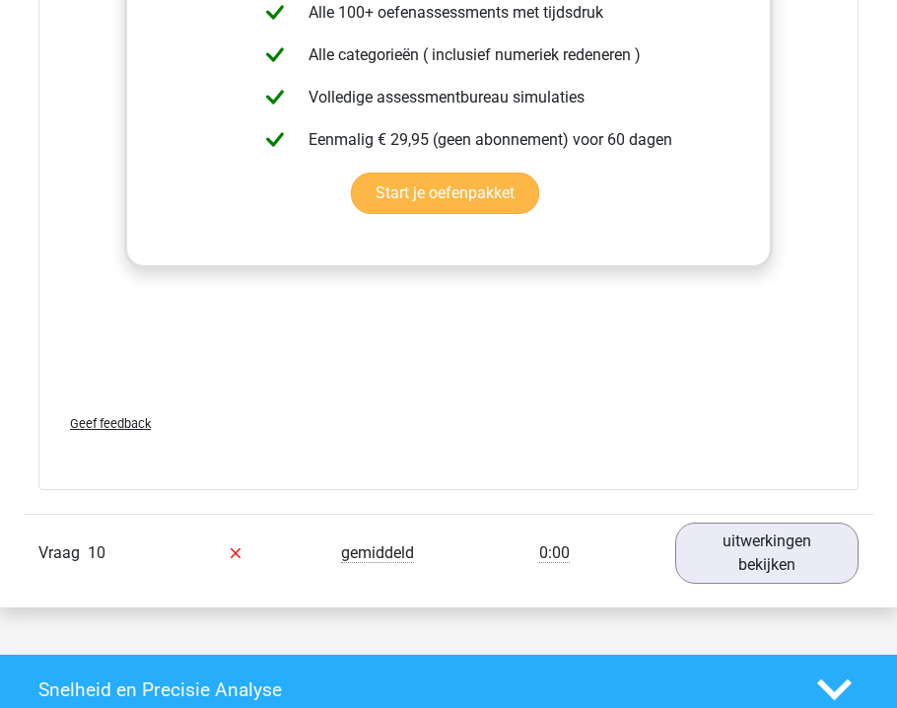
scroll to position [7356, 0]
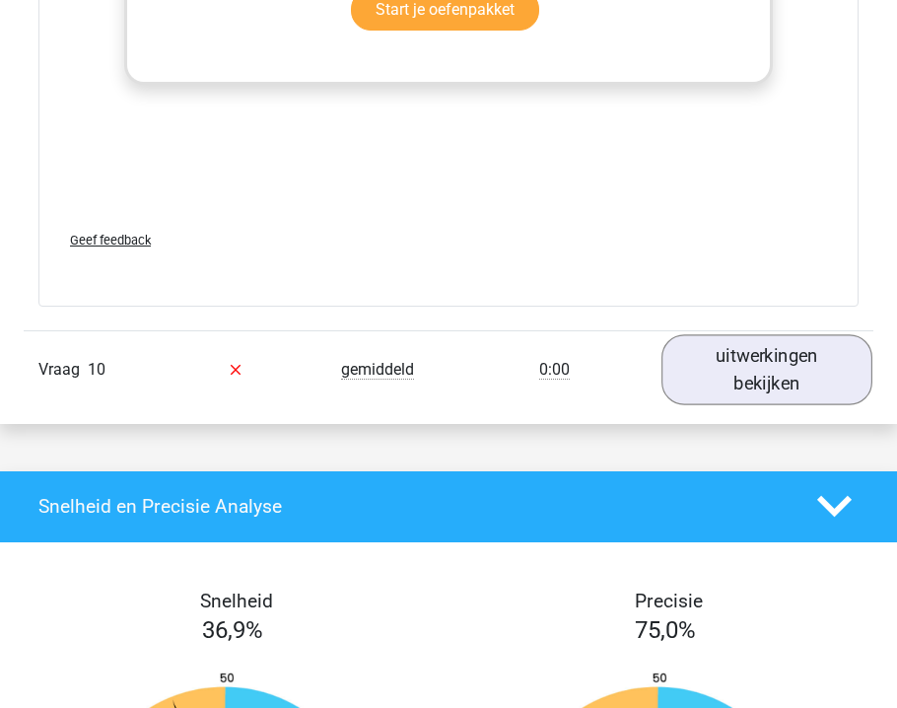
click at [771, 373] on link "uitwerkingen bekijken" at bounding box center [768, 369] width 210 height 70
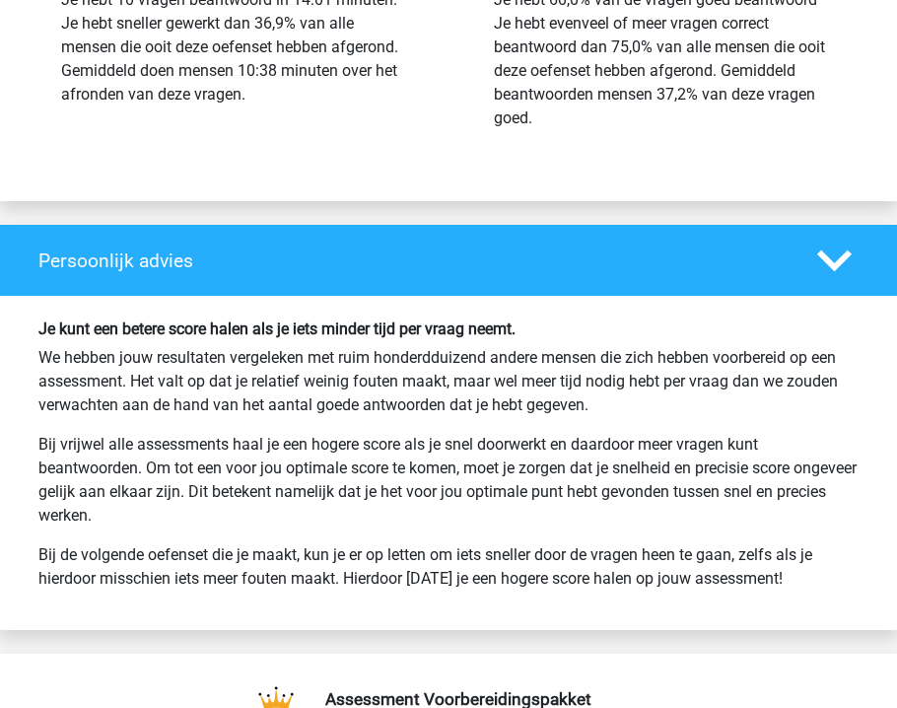
scroll to position [9514, 0]
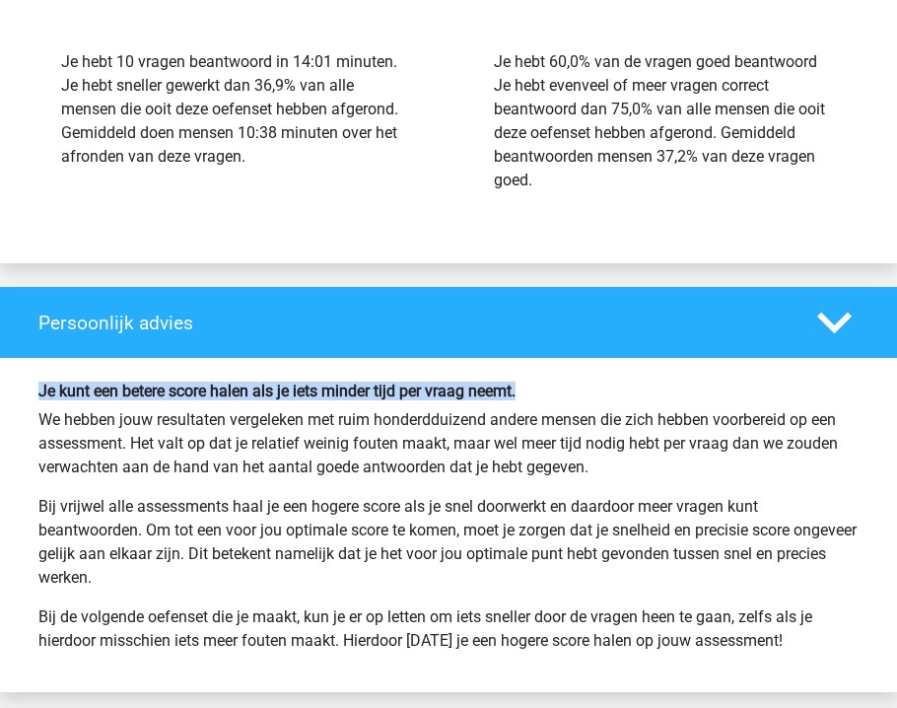
drag, startPoint x: 41, startPoint y: 385, endPoint x: 553, endPoint y: 394, distance: 511.8
click at [553, 394] on h6 "Je kunt een betere score halen als je iets minder tijd per vraag neemt." at bounding box center [448, 391] width 820 height 19
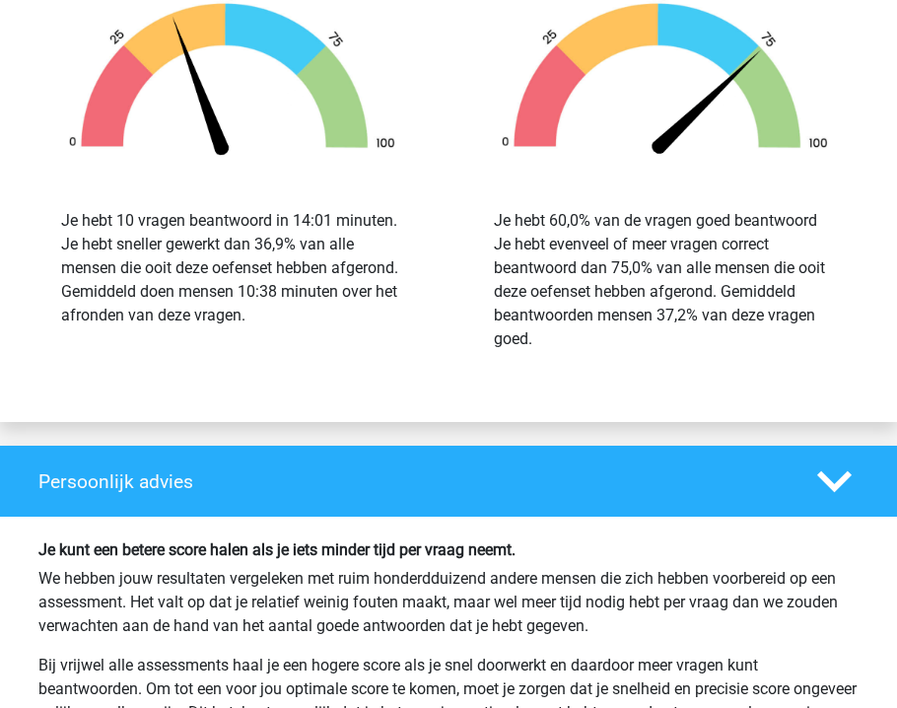
scroll to position [9351, 0]
